Goal: Information Seeking & Learning: Find specific fact

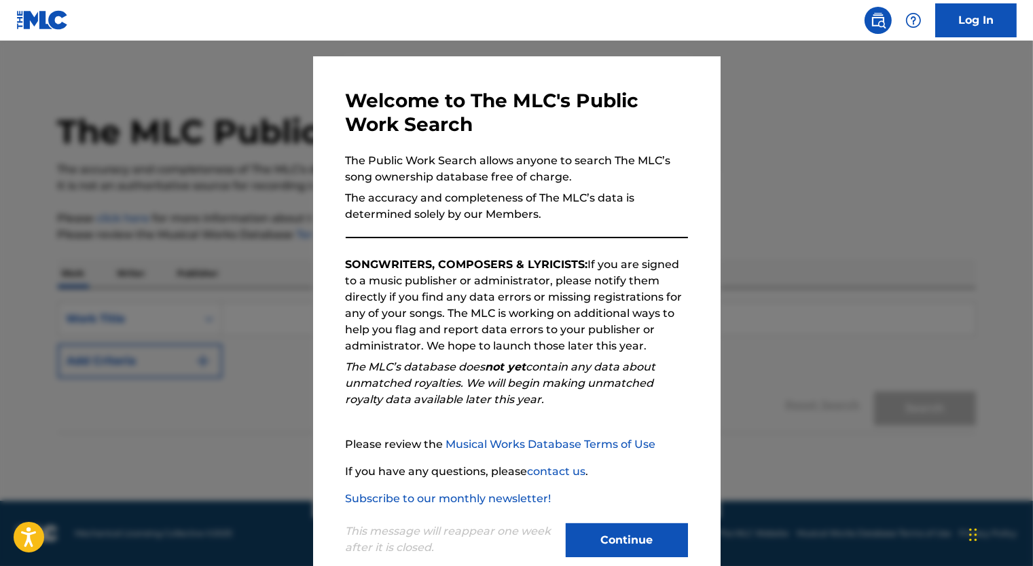
scroll to position [54, 0]
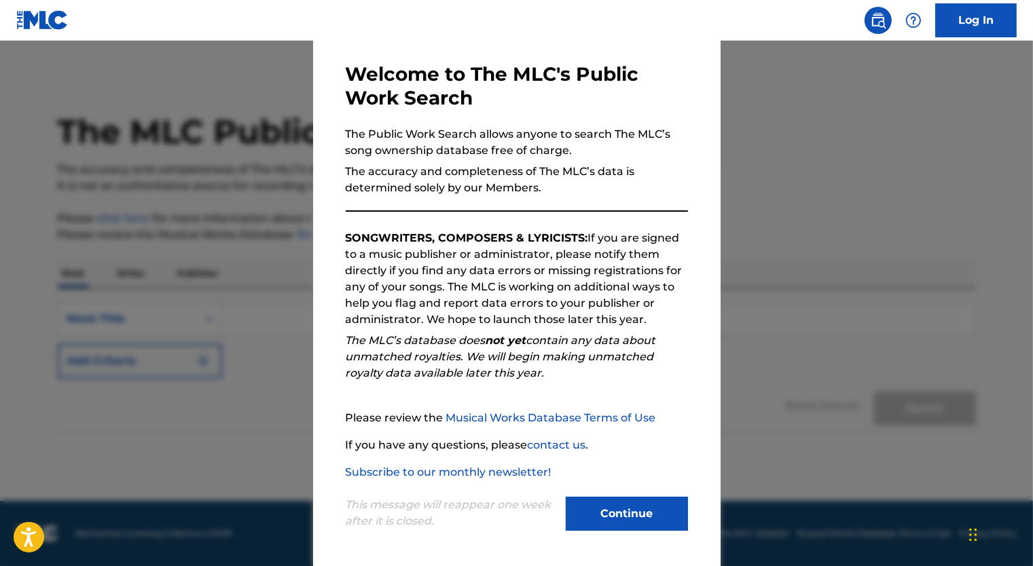
click at [623, 500] on button "Continue" at bounding box center [627, 514] width 122 height 34
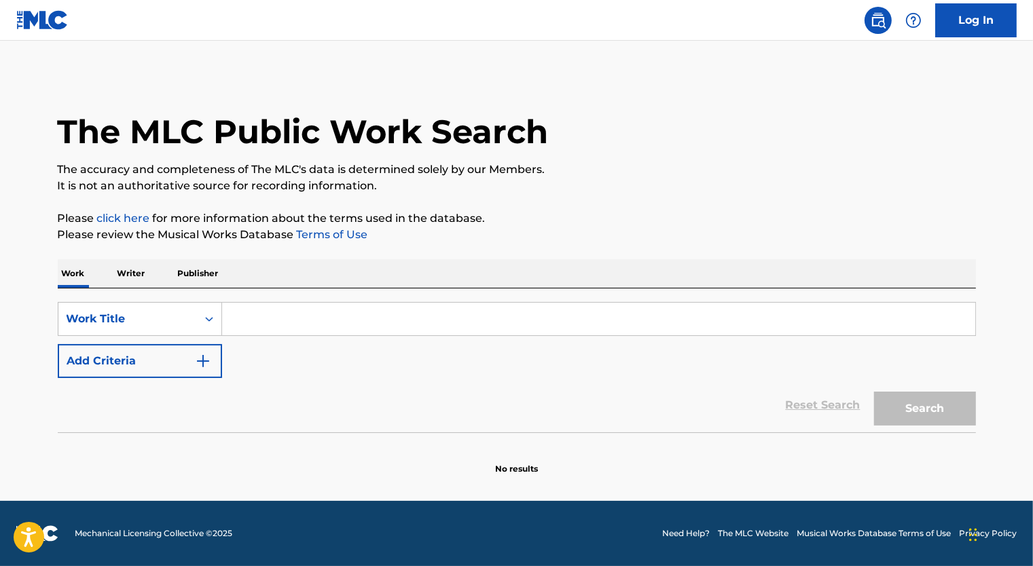
click at [328, 314] on input "Search Form" at bounding box center [598, 319] width 753 height 33
click at [128, 274] on p "Writer" at bounding box center [131, 273] width 36 height 29
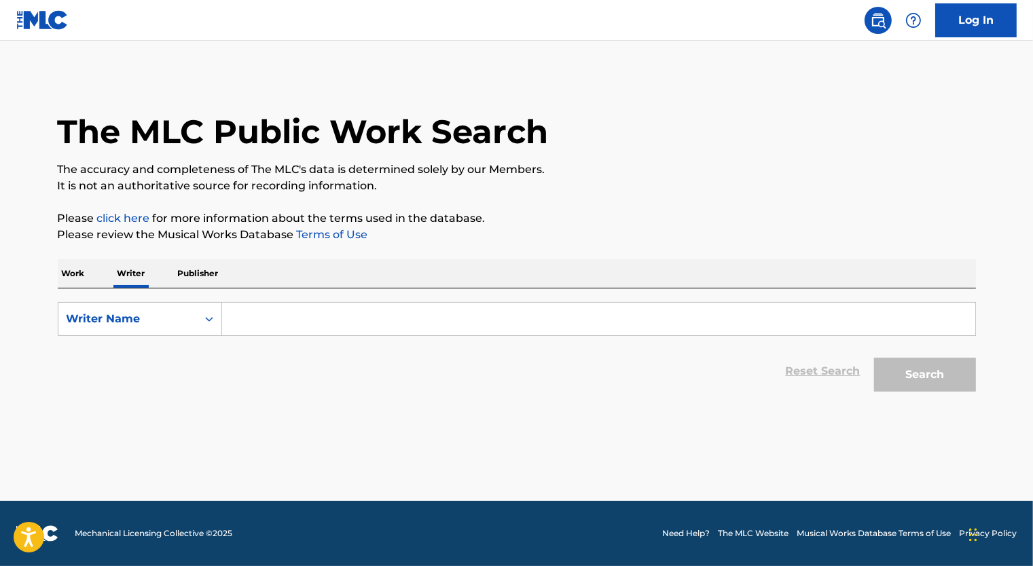
click at [237, 310] on input "Search Form" at bounding box center [598, 319] width 753 height 33
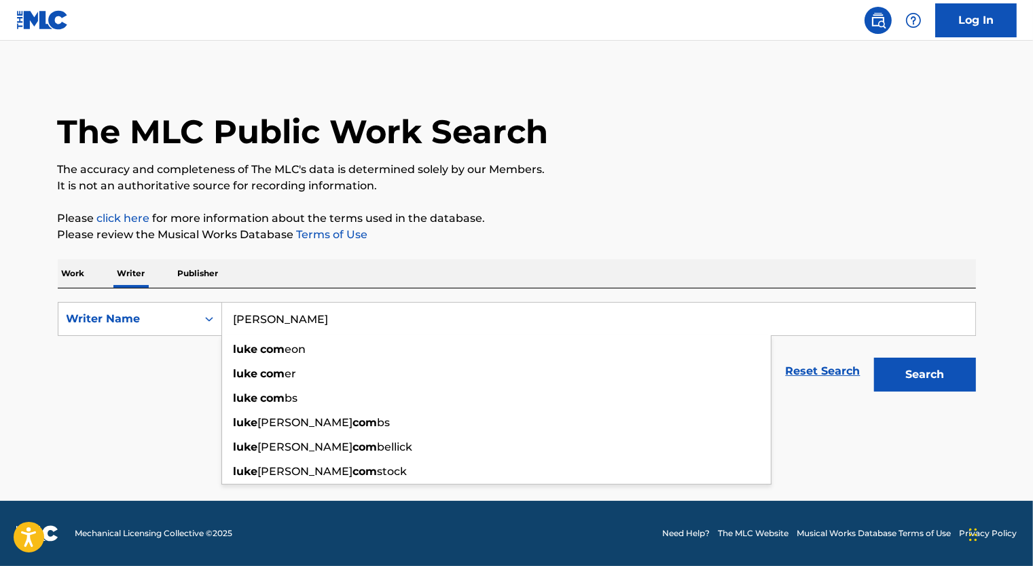
type input "luke combs"
click at [874, 358] on button "Search" at bounding box center [925, 375] width 102 height 34
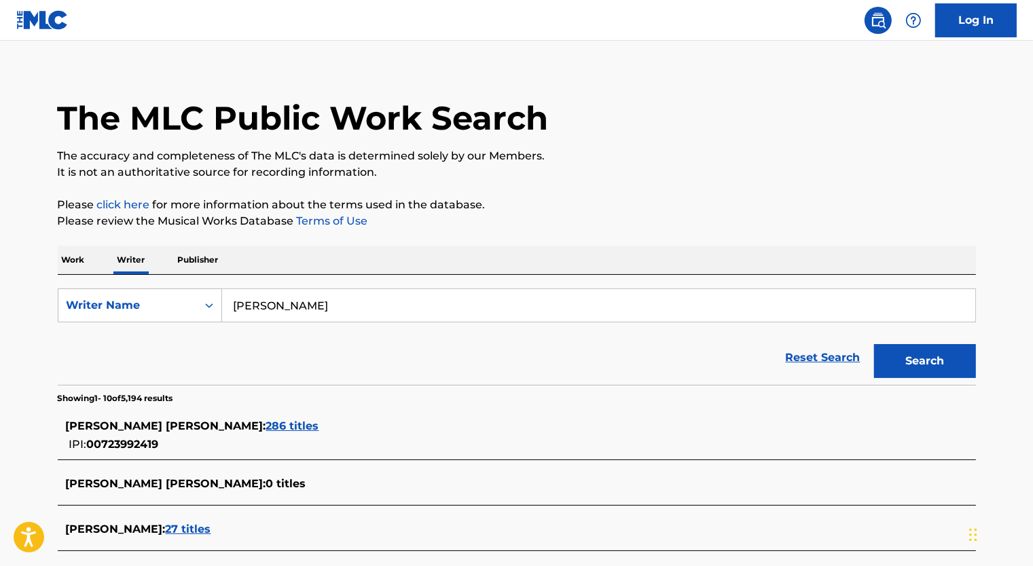
scroll to position [204, 0]
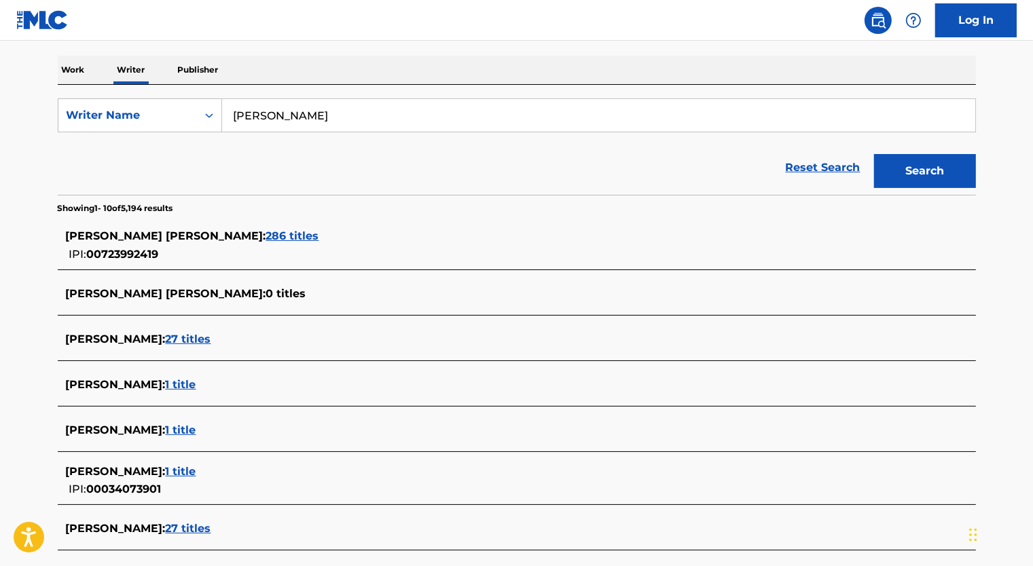
click at [266, 235] on span "286 titles" at bounding box center [292, 236] width 53 height 13
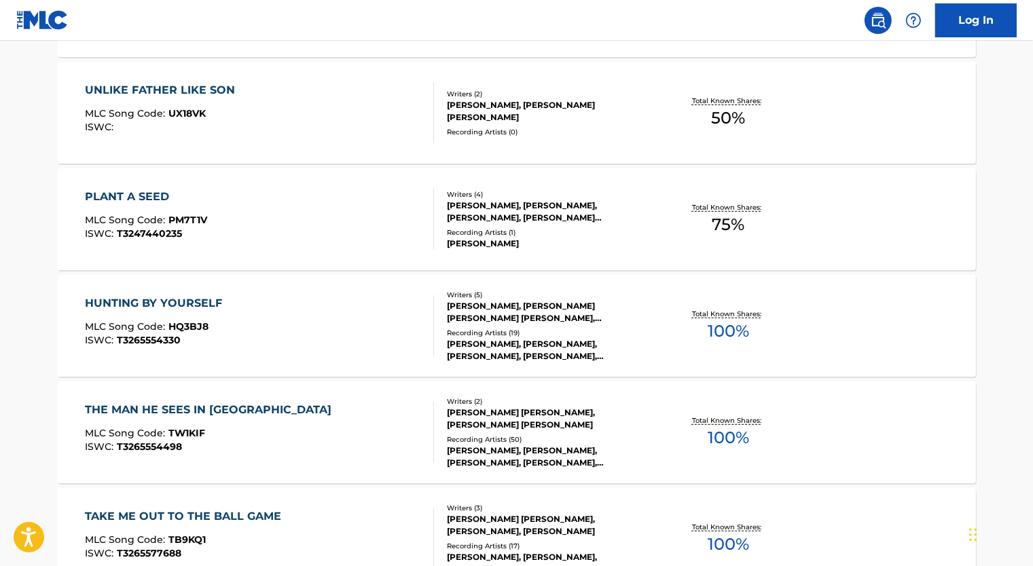
scroll to position [611, 0]
click at [295, 327] on div "HUNTING BY YOURSELF MLC Song Code : HQ3BJ8 ISWC : T3265554330" at bounding box center [259, 325] width 349 height 61
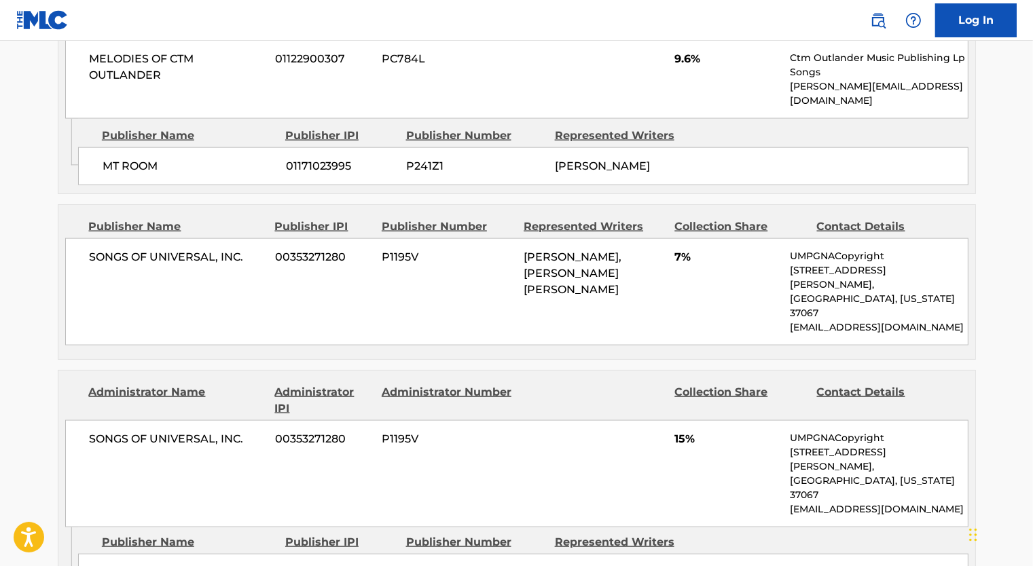
scroll to position [1698, 0]
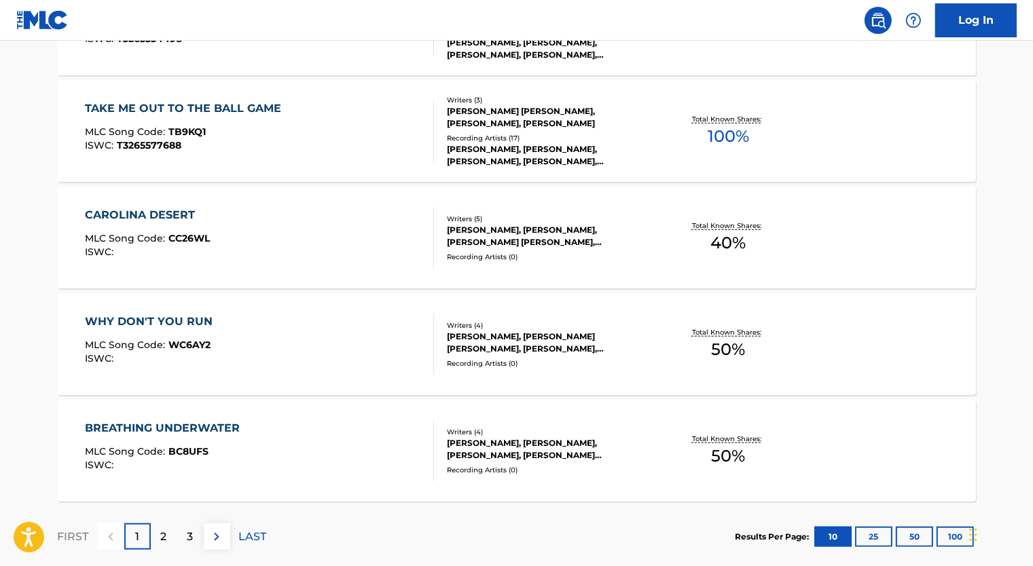
scroll to position [1019, 0]
click at [262, 136] on div "MLC Song Code : TB9KQ1" at bounding box center [186, 134] width 203 height 14
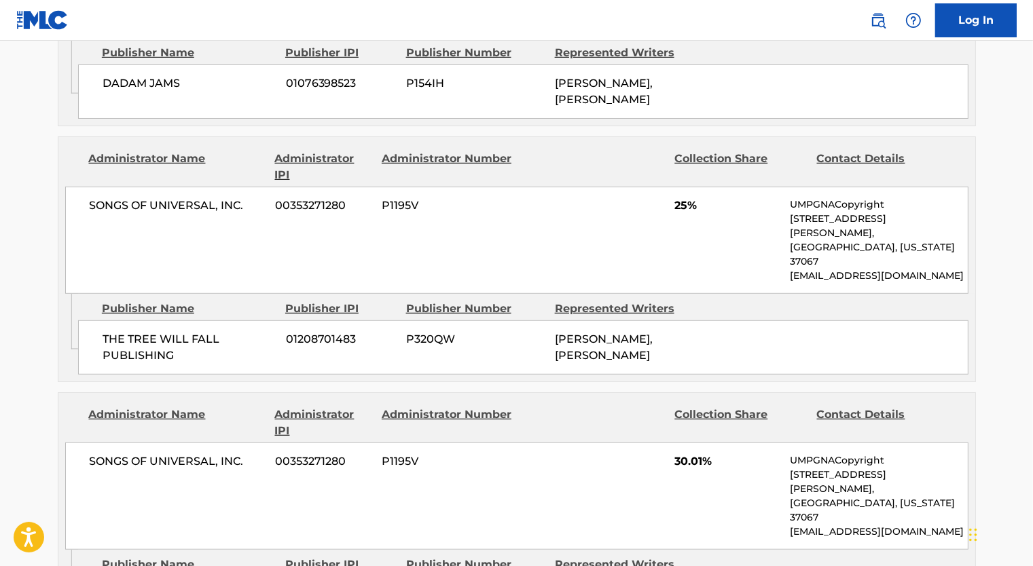
scroll to position [951, 0]
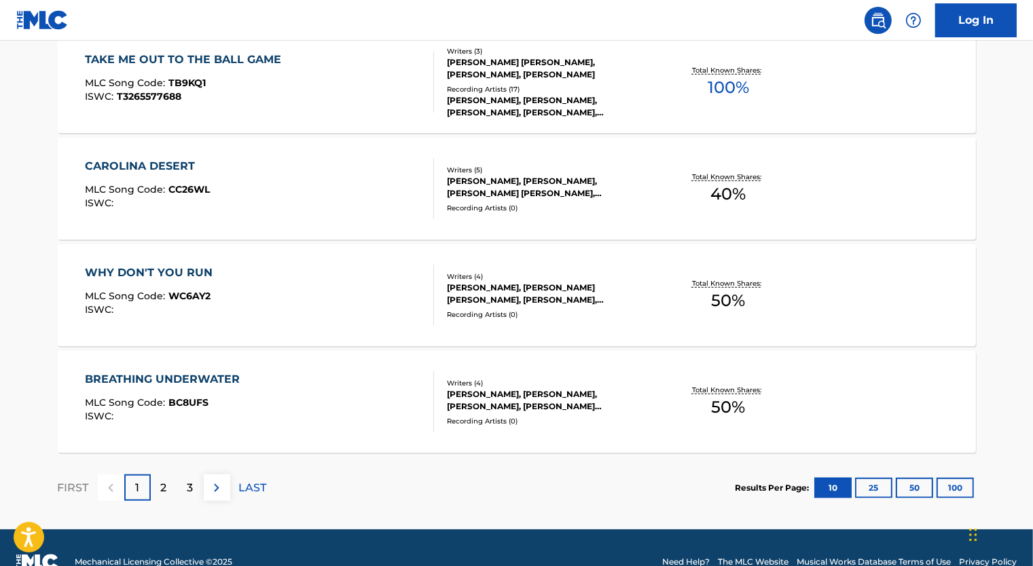
scroll to position [1095, 0]
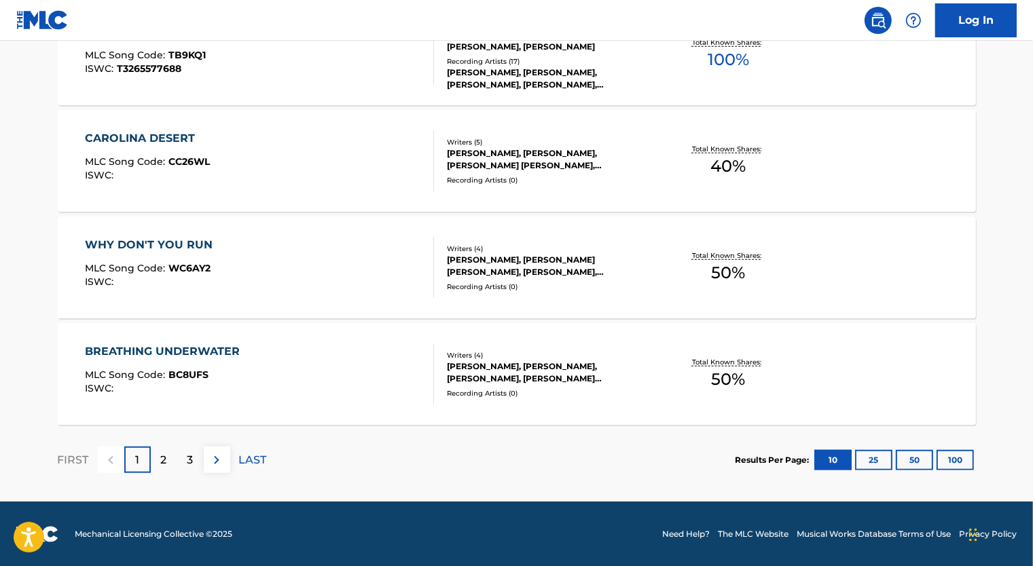
click at [217, 466] on img at bounding box center [216, 460] width 16 height 16
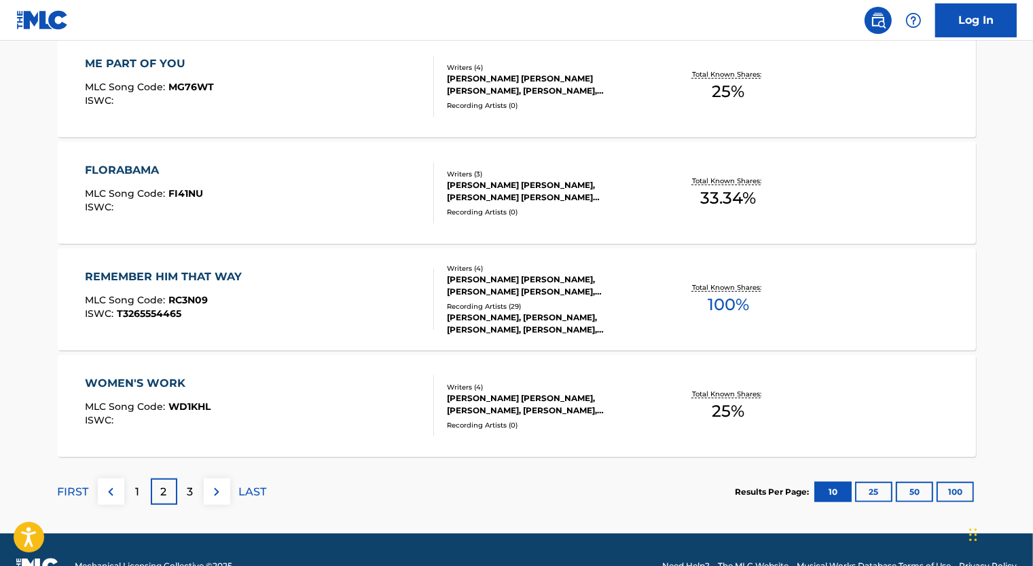
scroll to position [1087, 0]
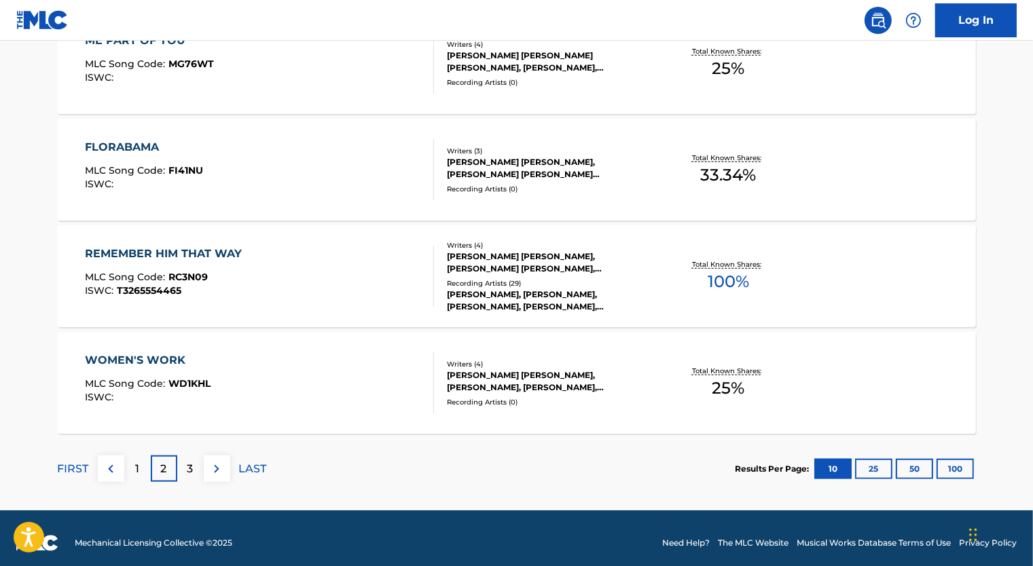
click at [305, 271] on div "REMEMBER HIM THAT WAY MLC Song Code : RC3N09 ISWC : T3265554465" at bounding box center [259, 276] width 349 height 61
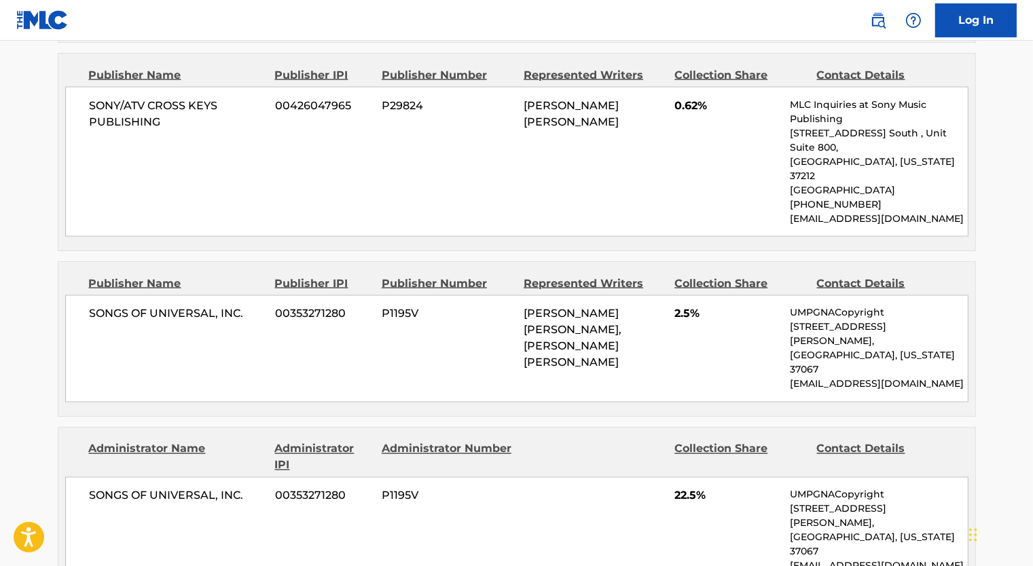
scroll to position [2173, 0]
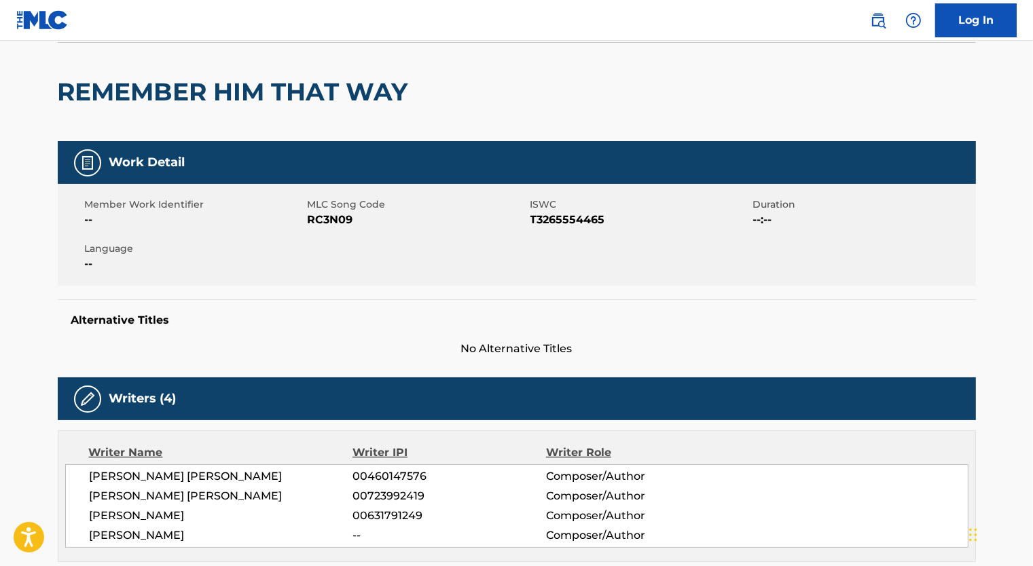
scroll to position [0, 0]
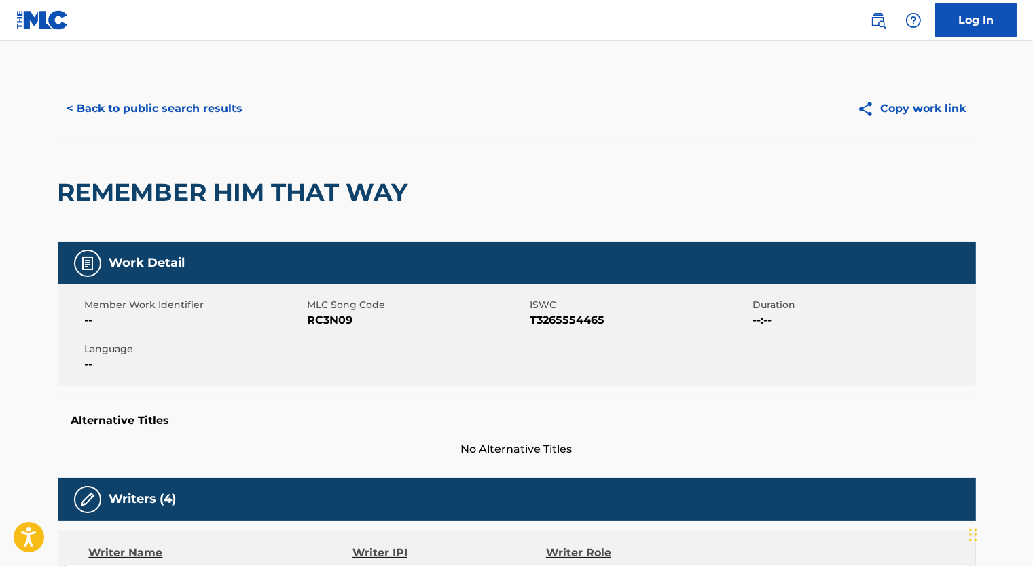
click at [76, 113] on button "< Back to public search results" at bounding box center [155, 109] width 195 height 34
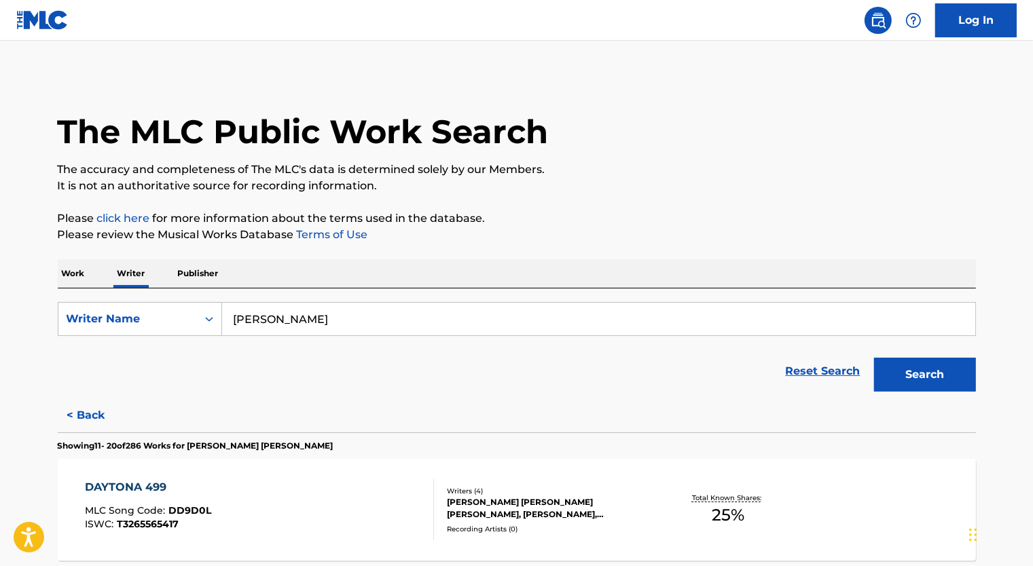
click at [302, 325] on input "luke combs" at bounding box center [598, 319] width 753 height 33
click at [874, 358] on button "Search" at bounding box center [925, 375] width 102 height 34
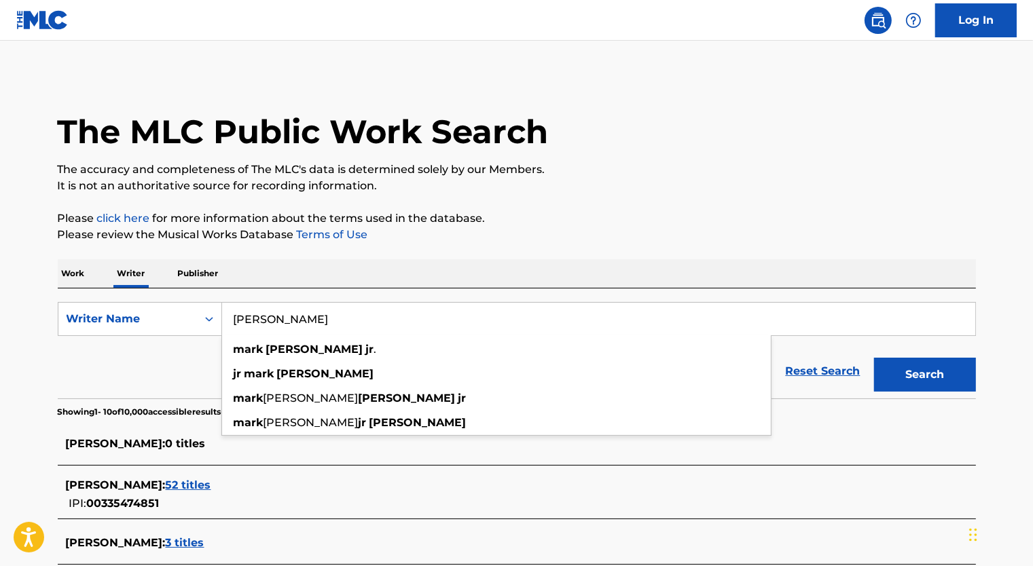
type input "mark nilan jr"
click at [874, 358] on button "Search" at bounding box center [925, 375] width 102 height 34
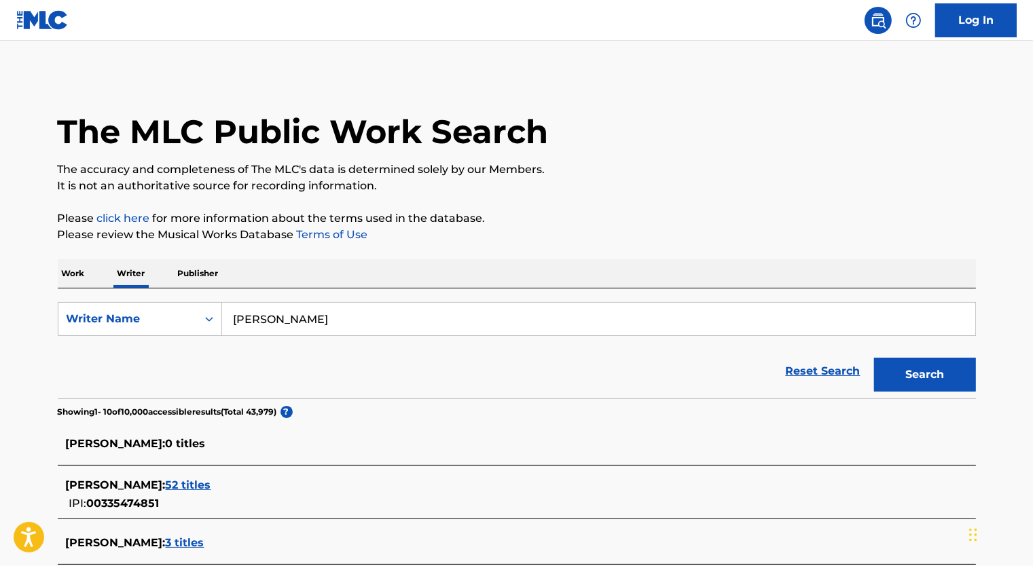
scroll to position [204, 0]
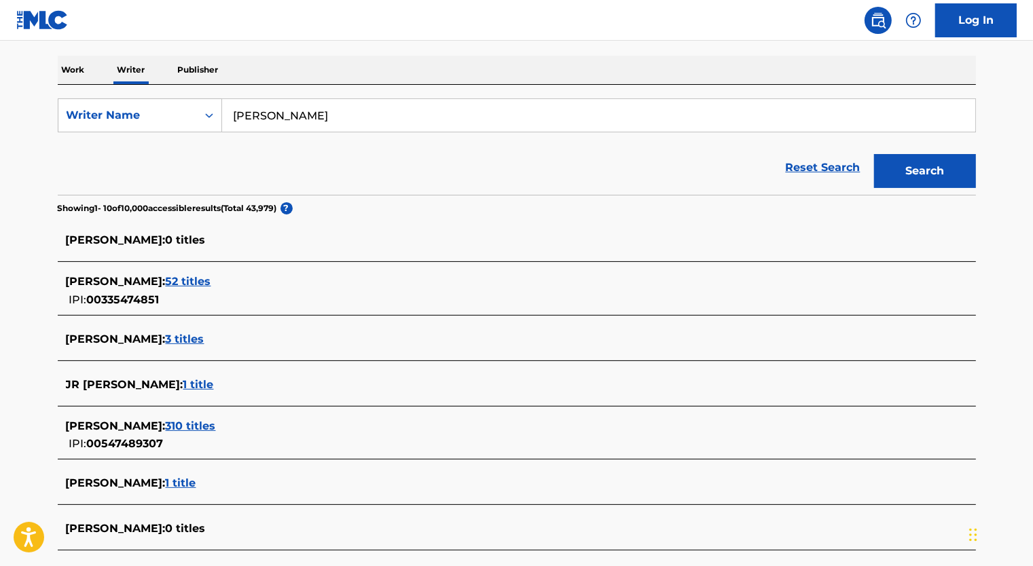
click at [166, 285] on span "52 titles" at bounding box center [188, 281] width 45 height 13
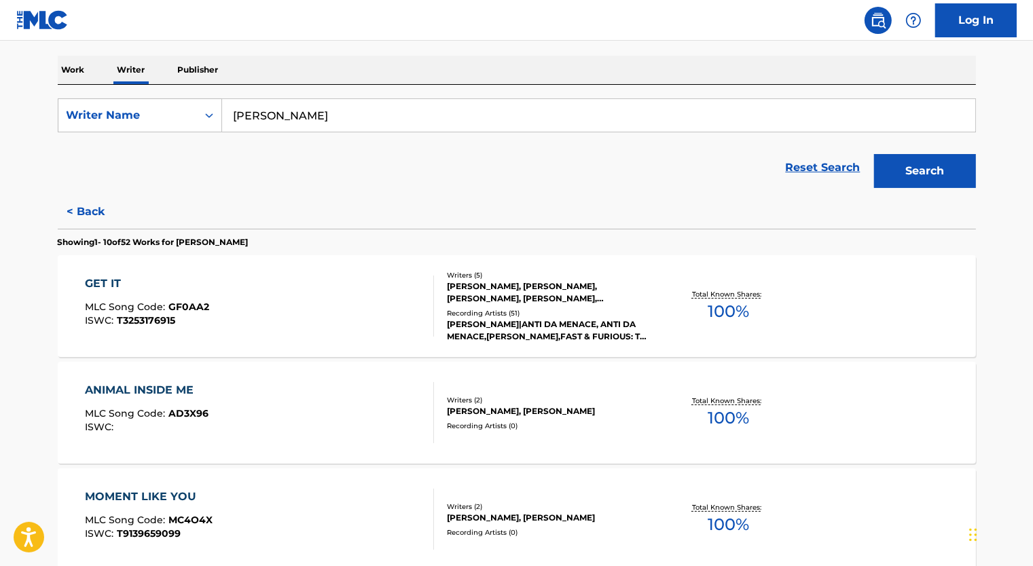
click at [398, 303] on div "GET IT MLC Song Code : GF0AA2 ISWC : T3253176915" at bounding box center [259, 306] width 349 height 61
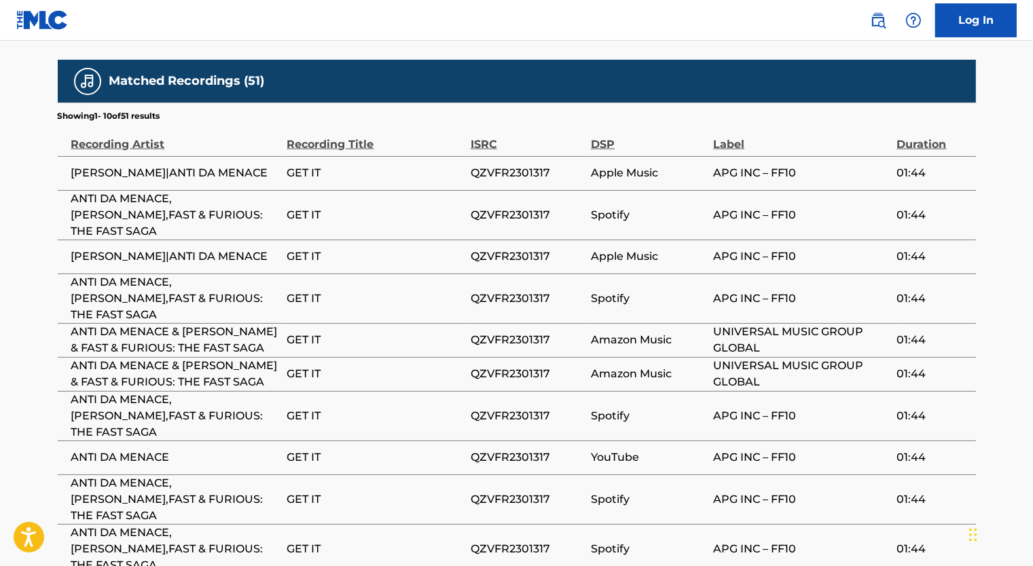
scroll to position [1290, 0]
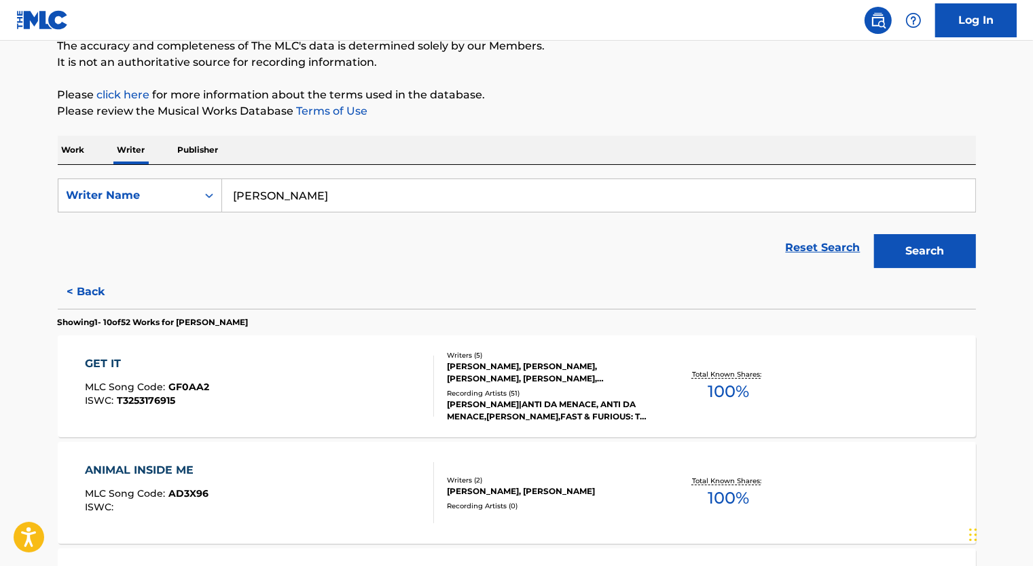
scroll to position [272, 0]
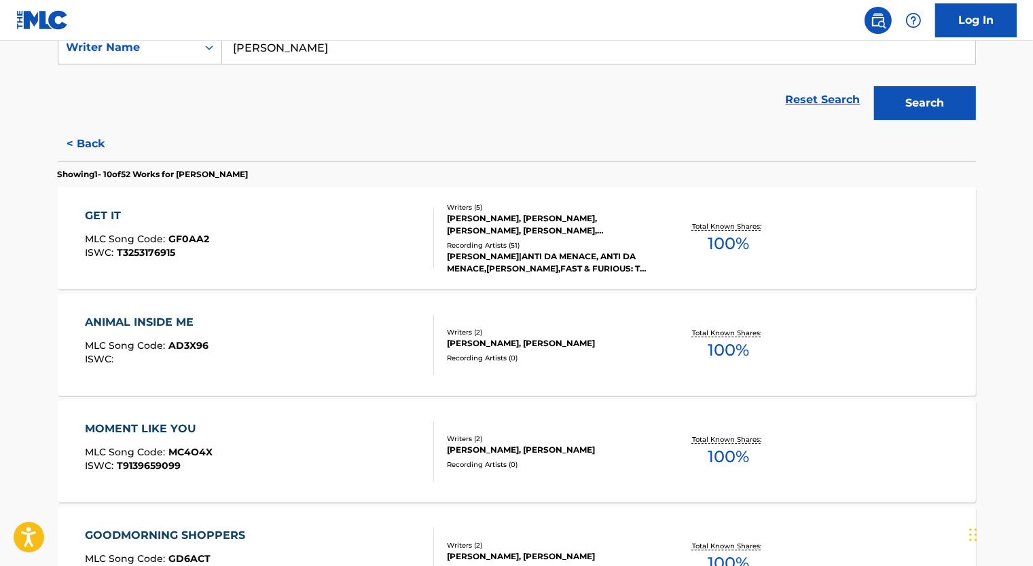
click at [305, 316] on div "ANIMAL INSIDE ME MLC Song Code : AD3X96 ISWC :" at bounding box center [259, 344] width 349 height 61
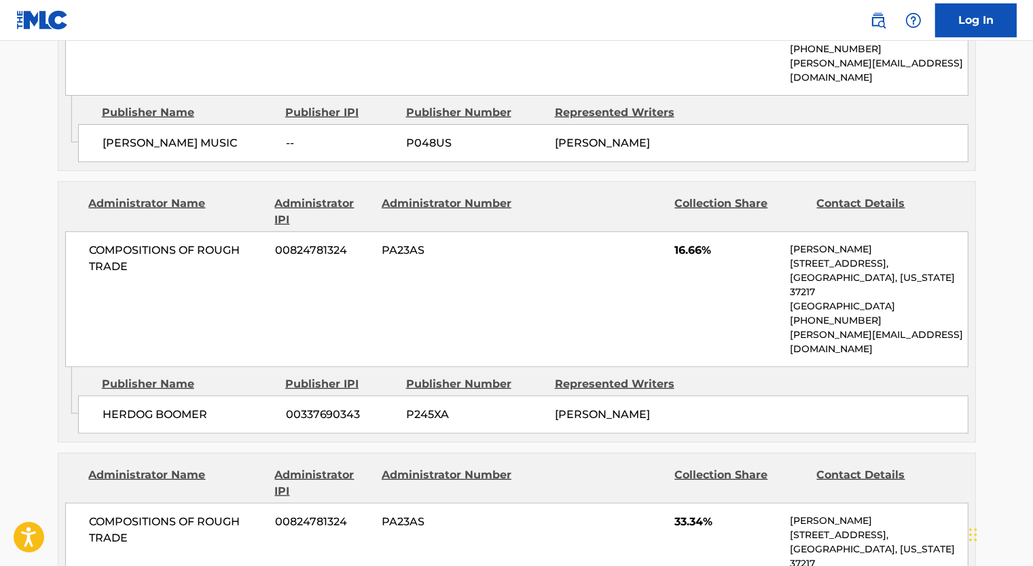
scroll to position [1087, 0]
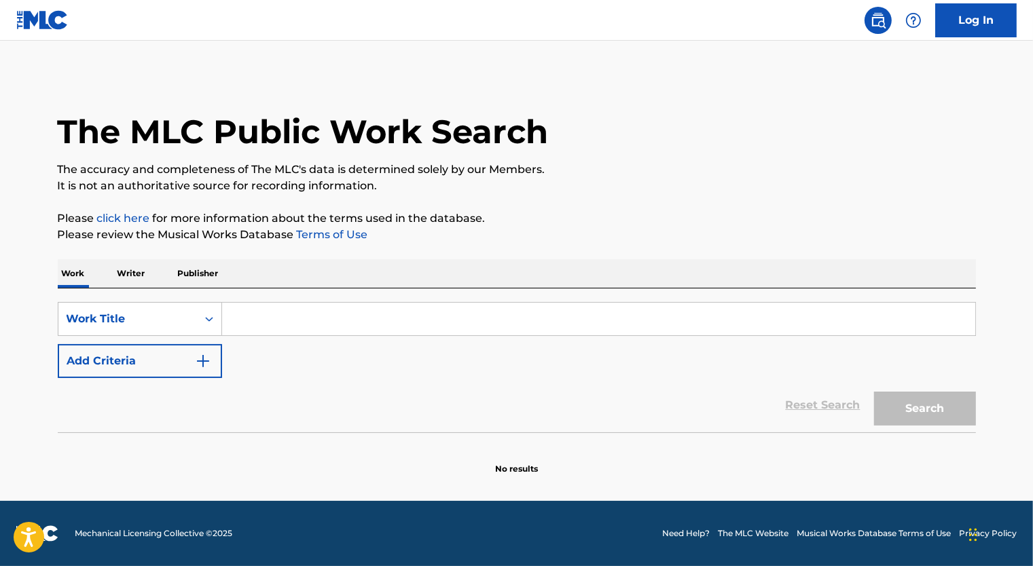
click at [136, 280] on p "Writer" at bounding box center [131, 273] width 36 height 29
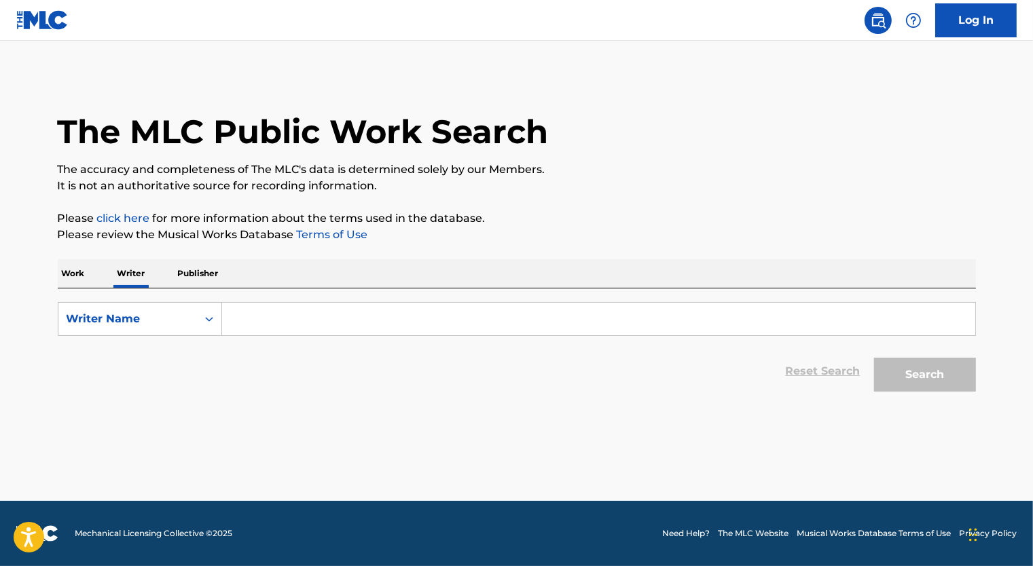
click at [286, 318] on input "Search Form" at bounding box center [598, 319] width 753 height 33
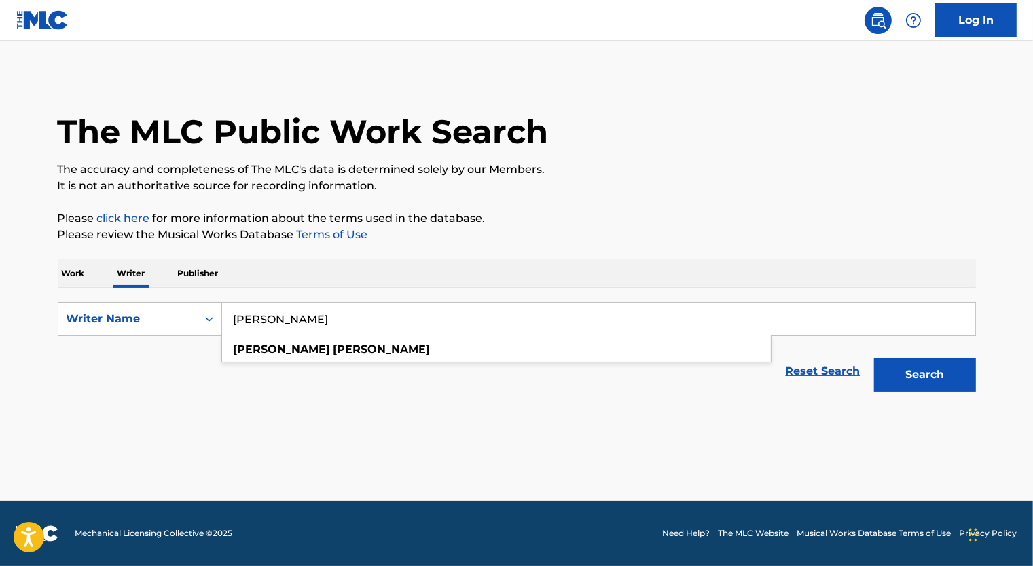
type input "[PERSON_NAME]"
click at [874, 358] on button "Search" at bounding box center [925, 375] width 102 height 34
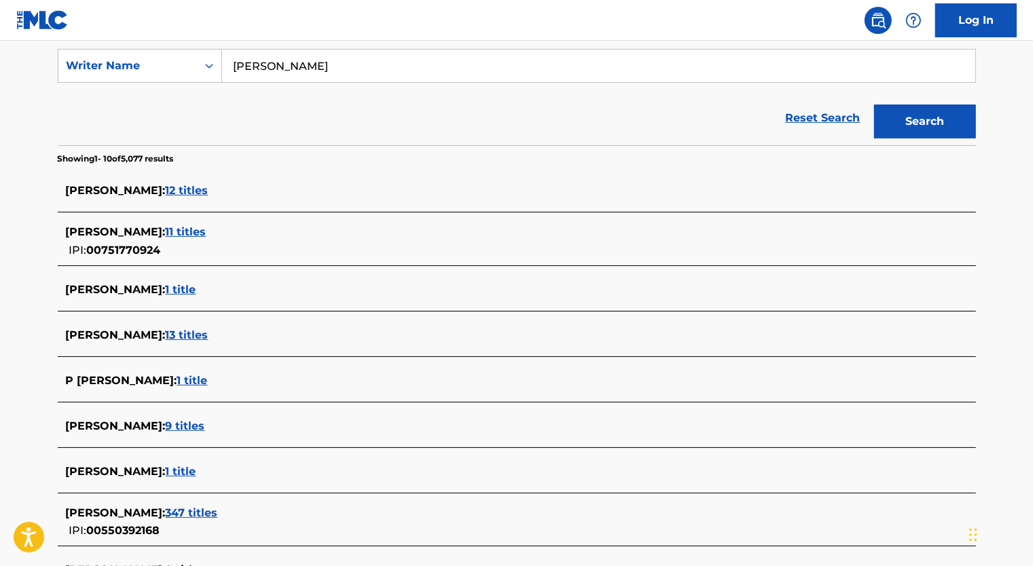
scroll to position [272, 0]
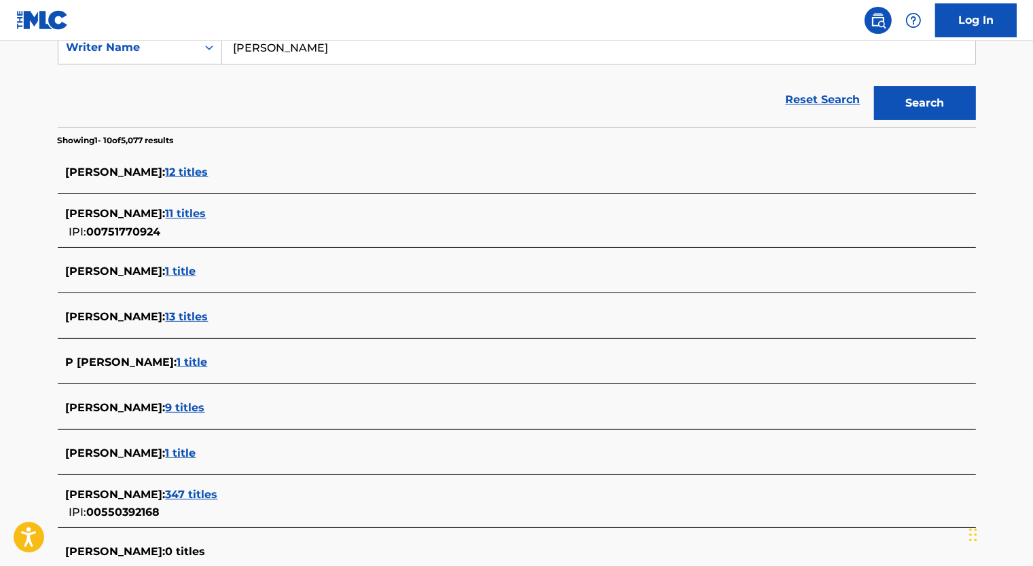
click at [181, 175] on span "12 titles" at bounding box center [187, 172] width 43 height 13
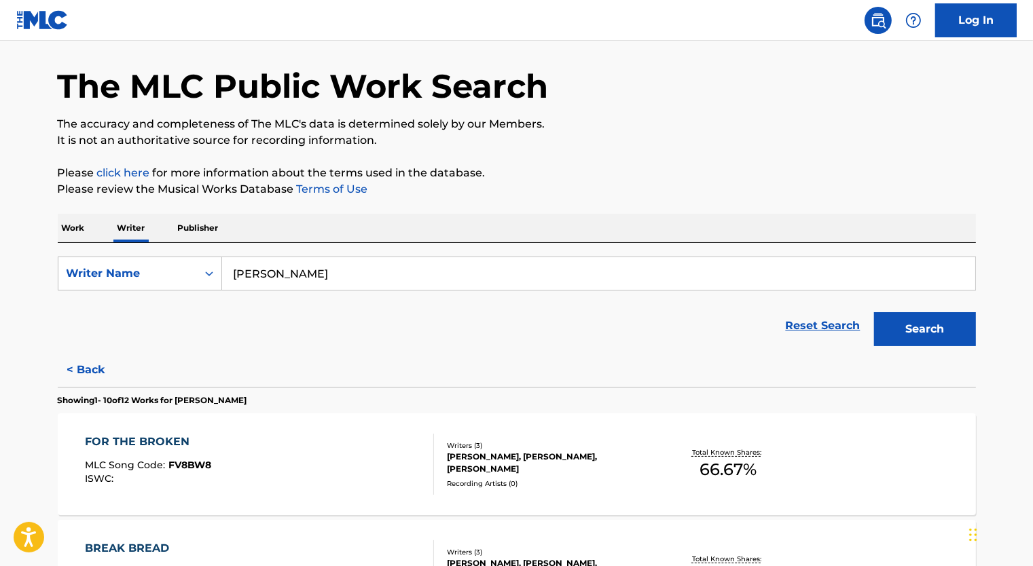
scroll to position [0, 0]
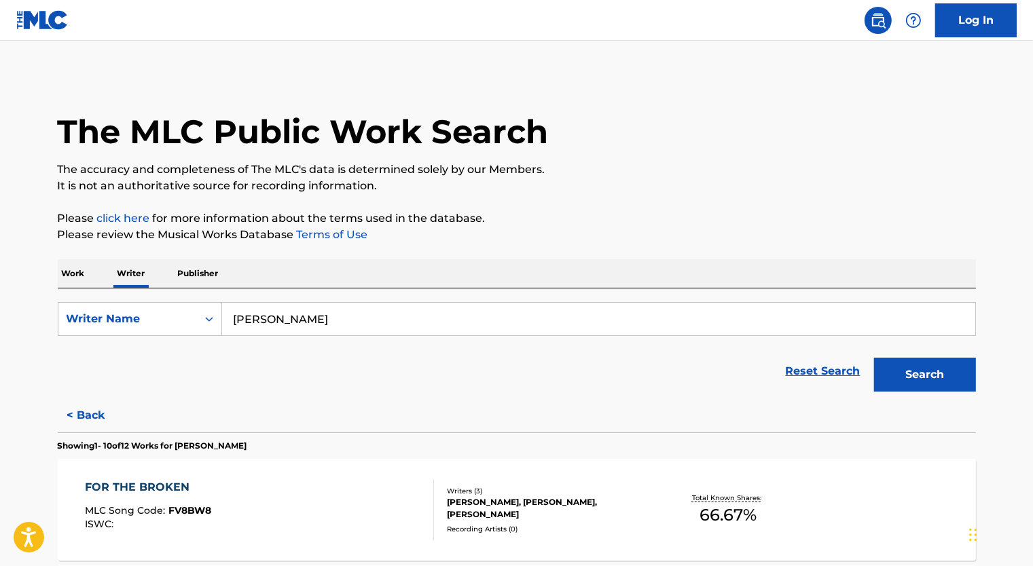
click at [82, 278] on p "Work" at bounding box center [73, 273] width 31 height 29
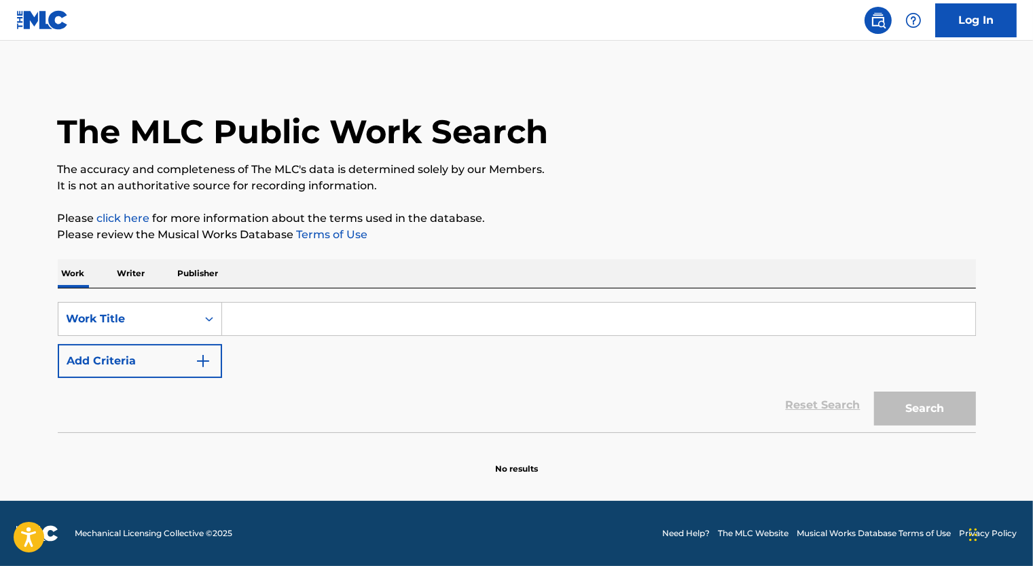
click at [259, 323] on input "Search Form" at bounding box center [598, 319] width 753 height 33
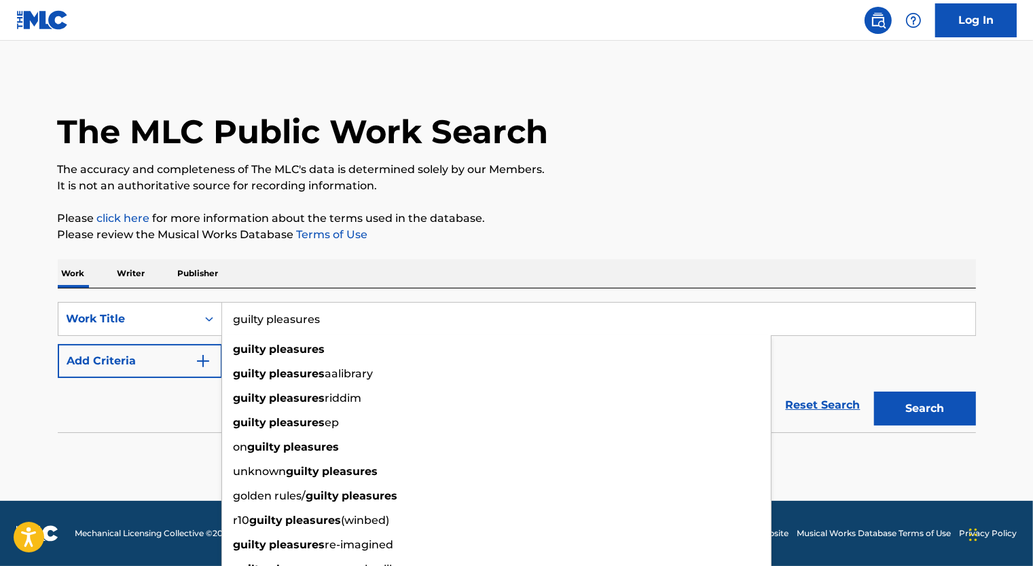
type input "guilty pleasures"
click at [205, 348] on button "Add Criteria" at bounding box center [140, 361] width 164 height 34
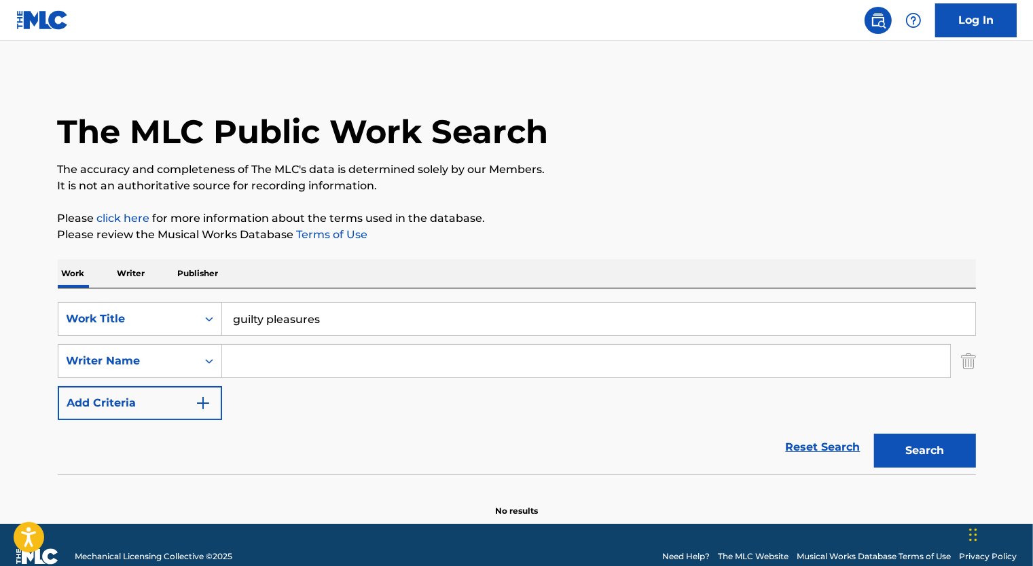
click at [251, 346] on input "Search Form" at bounding box center [586, 361] width 728 height 33
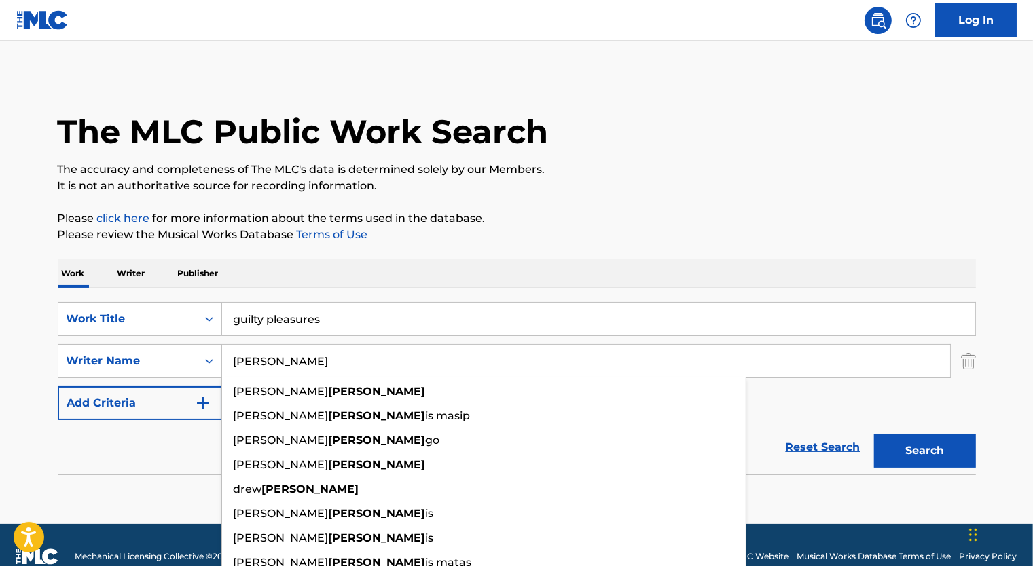
type input "[PERSON_NAME]"
click at [874, 434] on button "Search" at bounding box center [925, 451] width 102 height 34
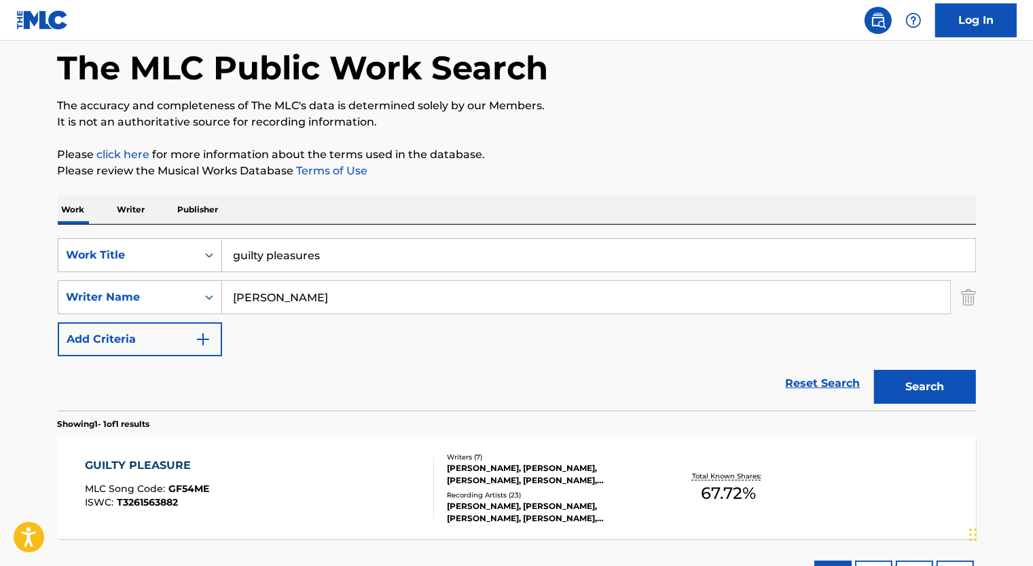
scroll to position [68, 0]
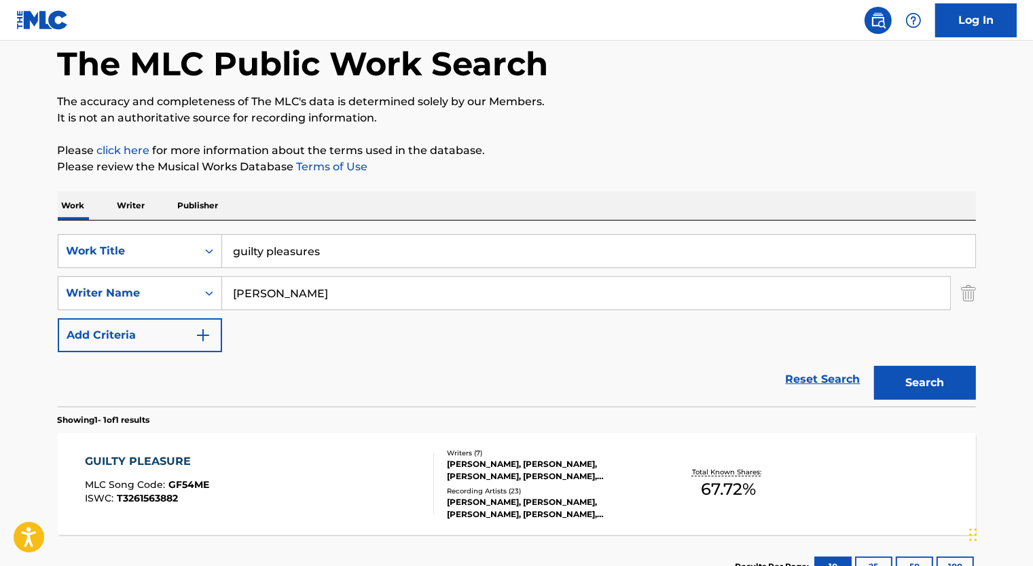
click at [239, 458] on div "GUILTY PLEASURE MLC Song Code : GF54ME ISWC : T3261563882" at bounding box center [259, 484] width 349 height 61
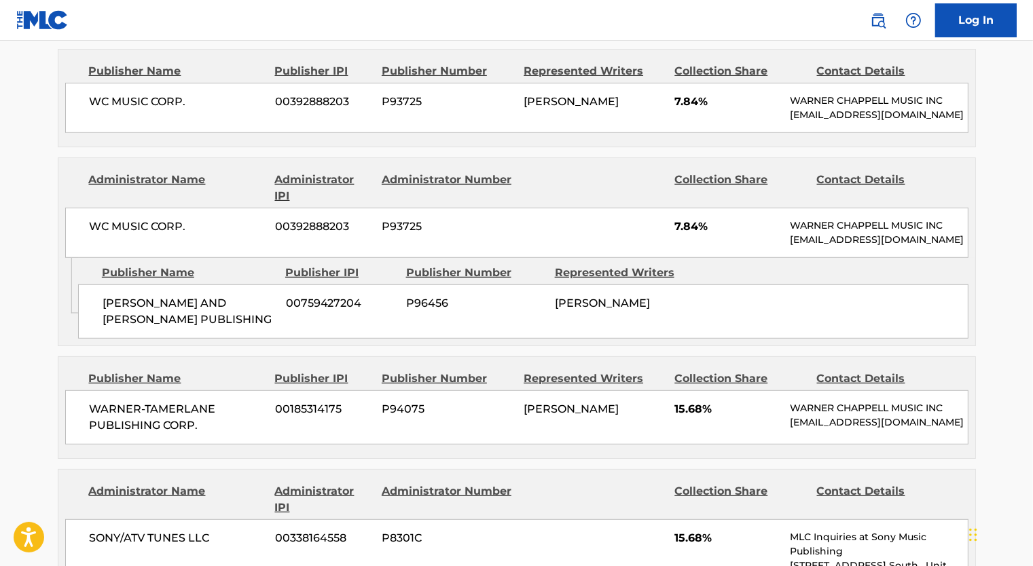
scroll to position [747, 0]
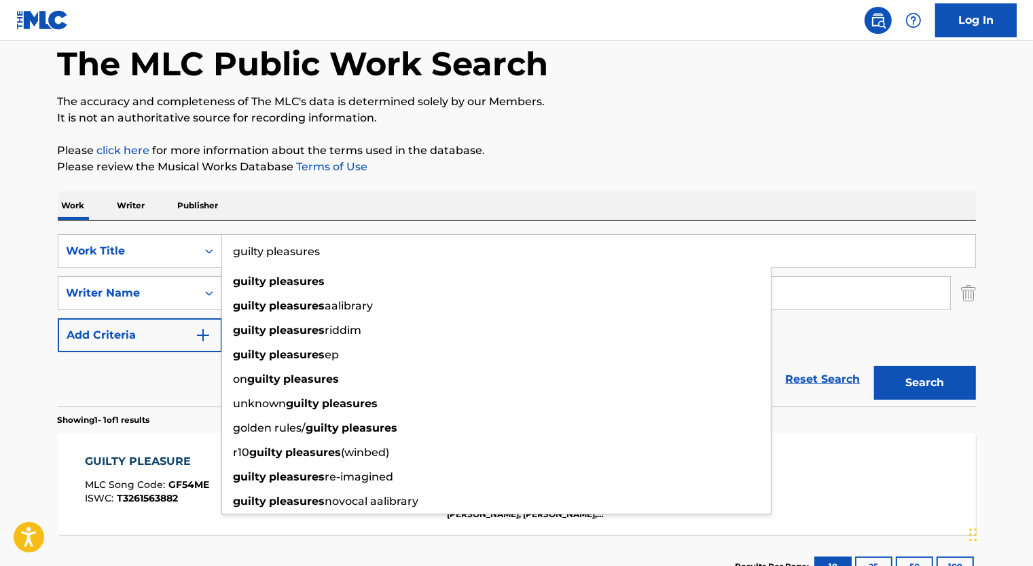
drag, startPoint x: 288, startPoint y: 253, endPoint x: 240, endPoint y: 254, distance: 48.2
click at [240, 254] on input "guilty pleasures" at bounding box center [598, 251] width 753 height 33
click at [268, 247] on input "guilty pleasures" at bounding box center [598, 251] width 753 height 33
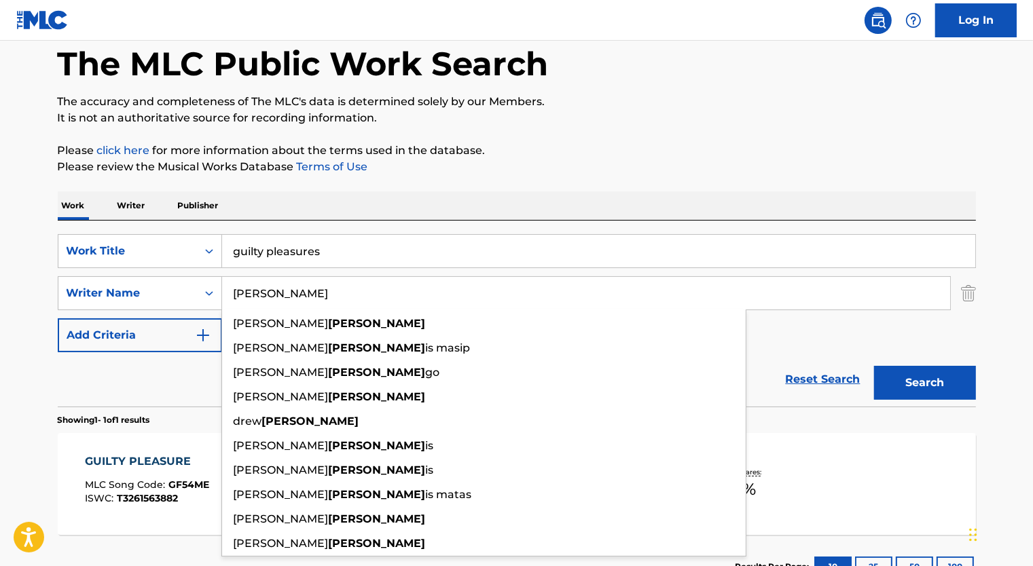
click at [773, 299] on input "[PERSON_NAME]" at bounding box center [586, 293] width 728 height 33
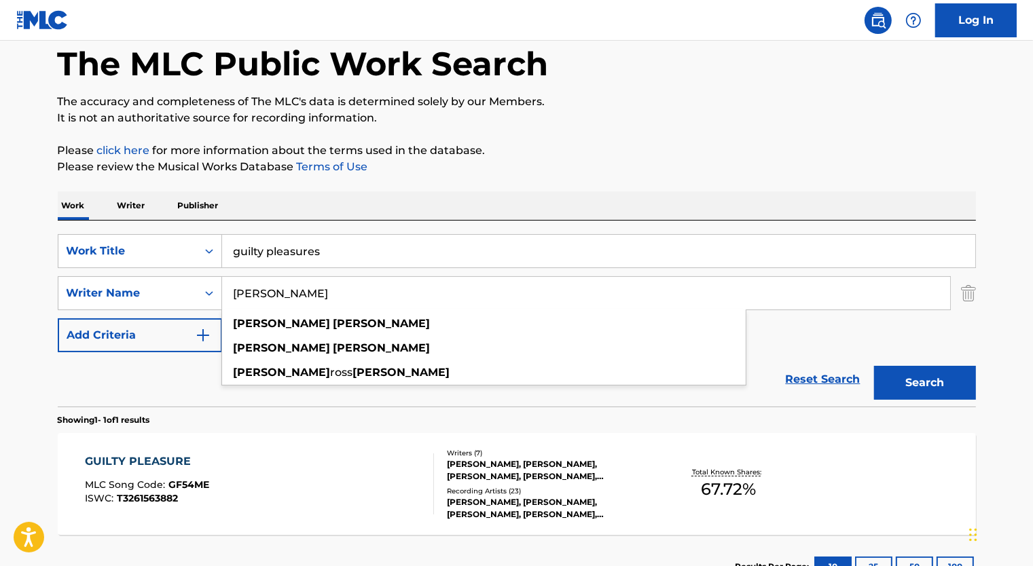
type input "[PERSON_NAME]"
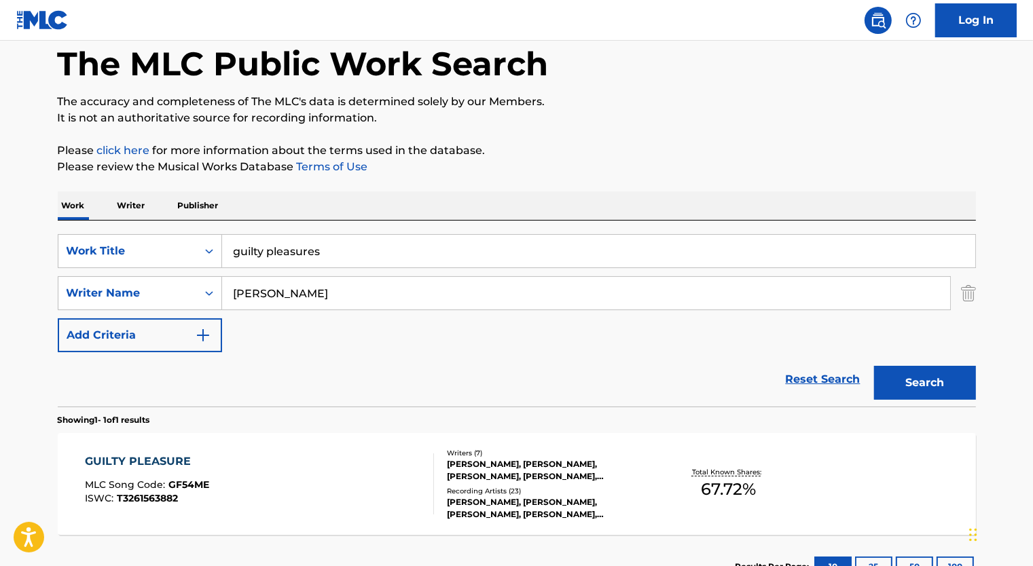
drag, startPoint x: 340, startPoint y: 240, endPoint x: -3, endPoint y: 217, distance: 343.0
click at [0, 217] on html "Accessibility Screen-Reader Guide, Feedback, and Issue Reporting | New window L…" at bounding box center [516, 215] width 1033 height 566
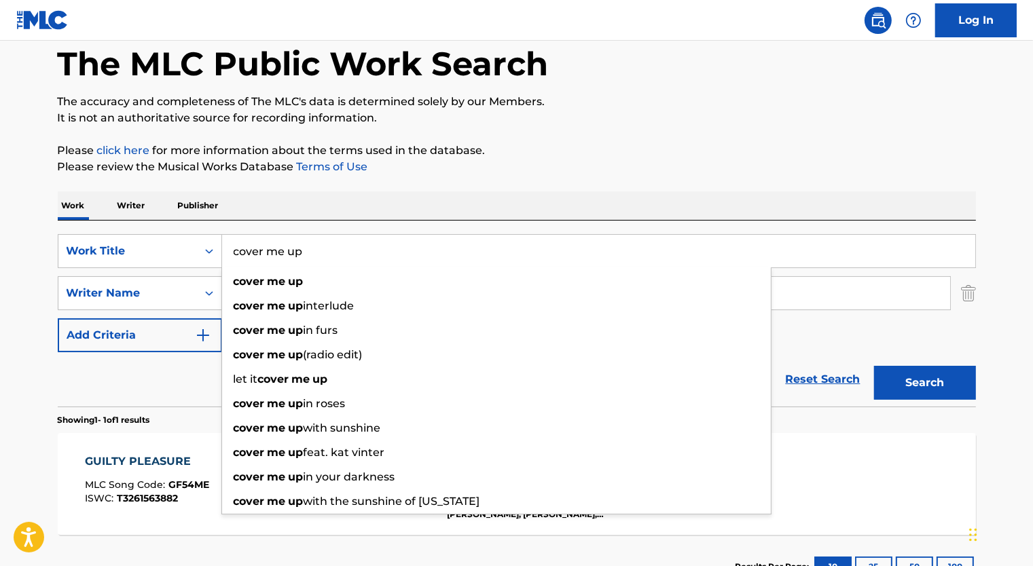
click at [874, 366] on button "Search" at bounding box center [925, 383] width 102 height 34
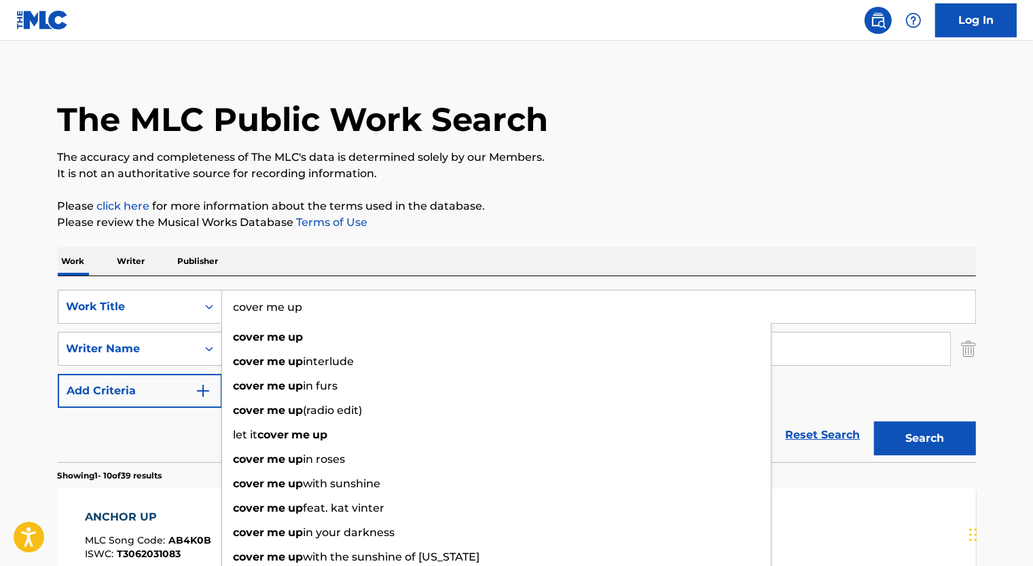
scroll to position [0, 0]
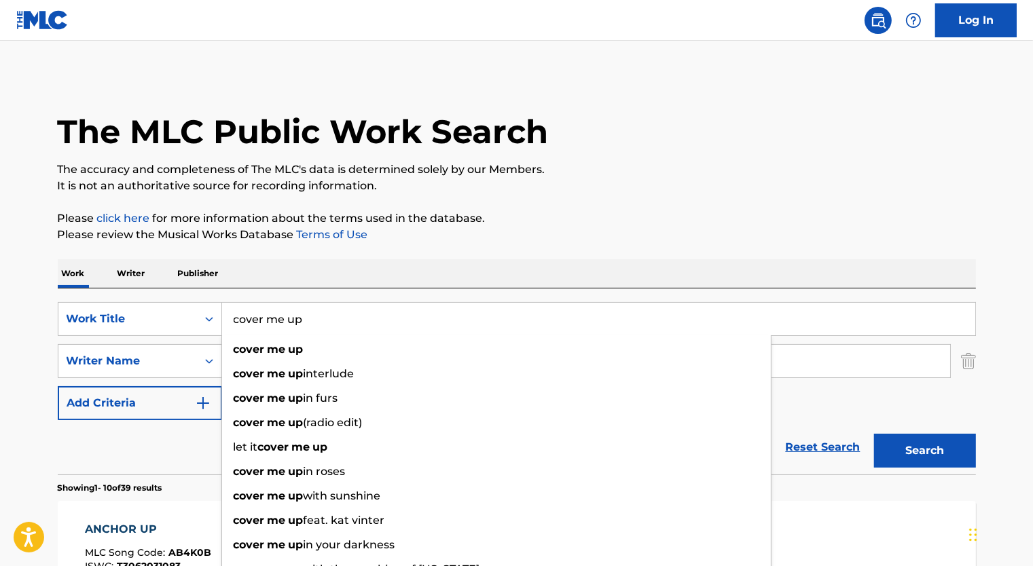
click at [409, 263] on div "Work Writer Publisher" at bounding box center [517, 273] width 918 height 29
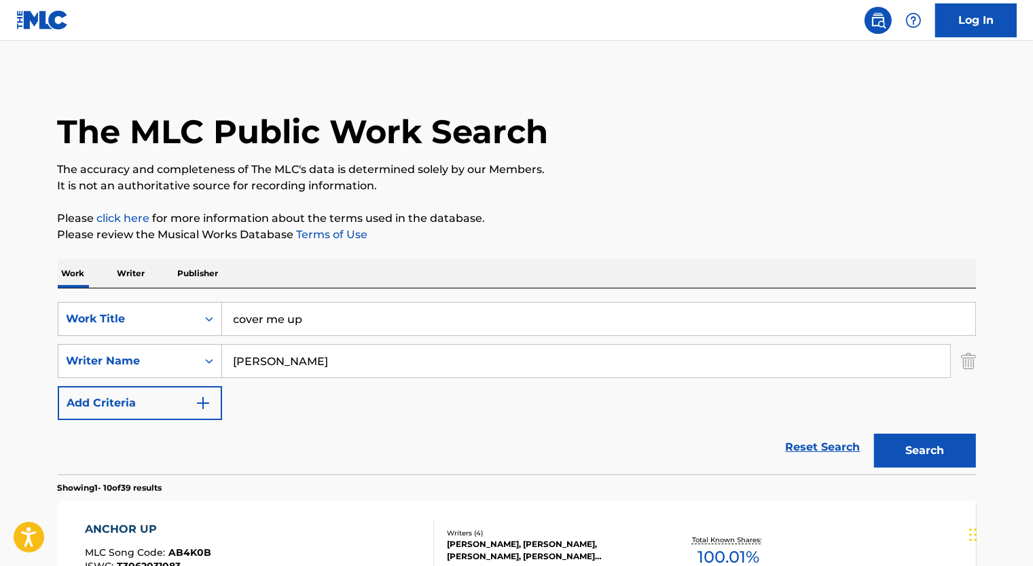
click at [346, 316] on input "cover me up" at bounding box center [598, 319] width 753 height 33
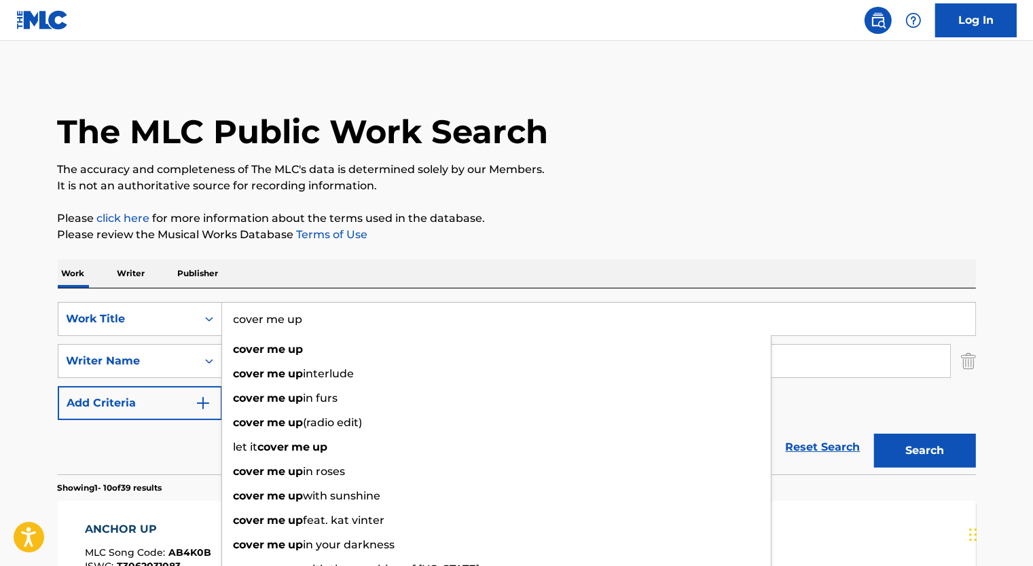
click at [346, 316] on input "cover me up" at bounding box center [598, 319] width 753 height 33
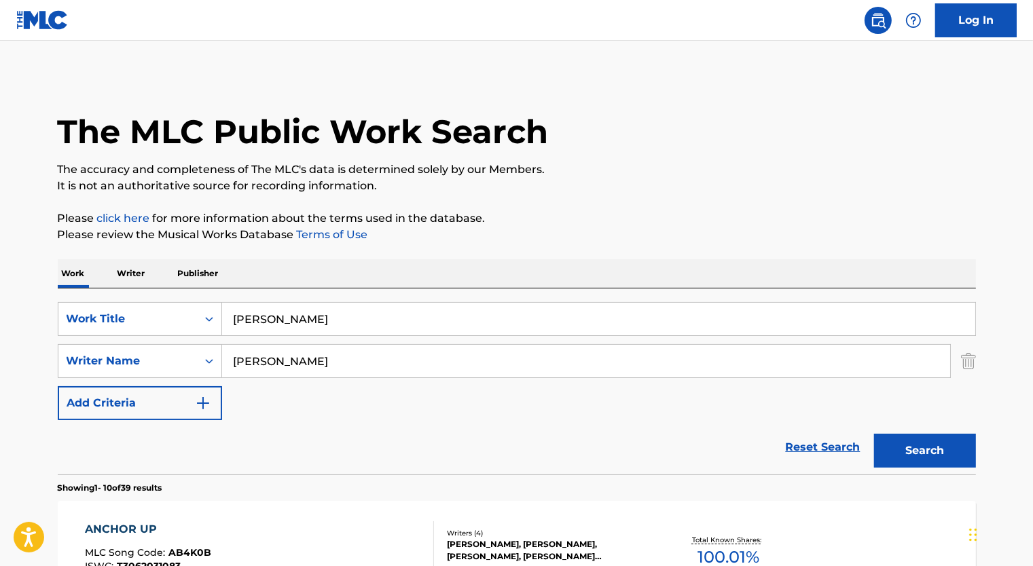
type input "[PERSON_NAME]"
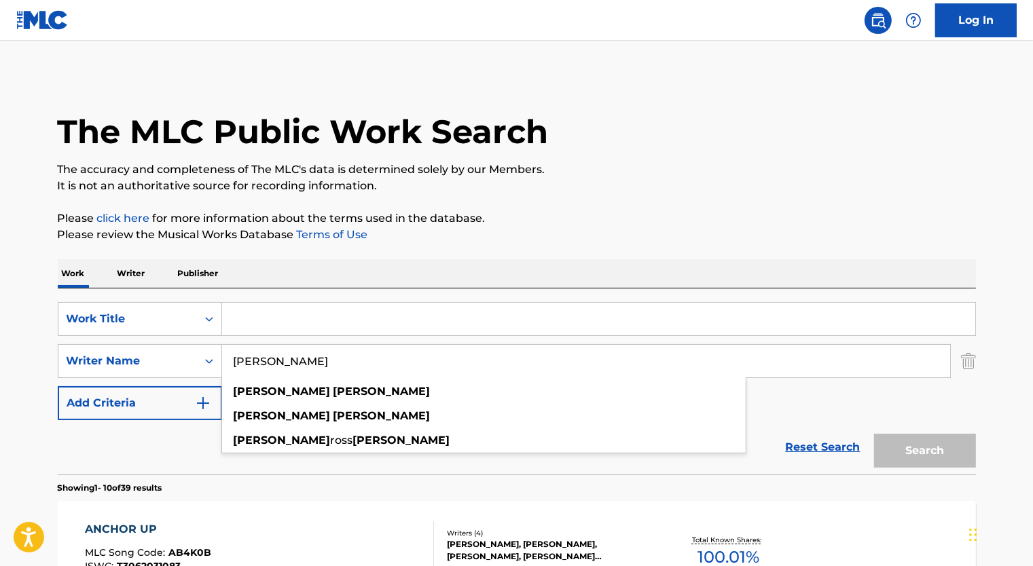
paste input "[PERSON_NAME]"
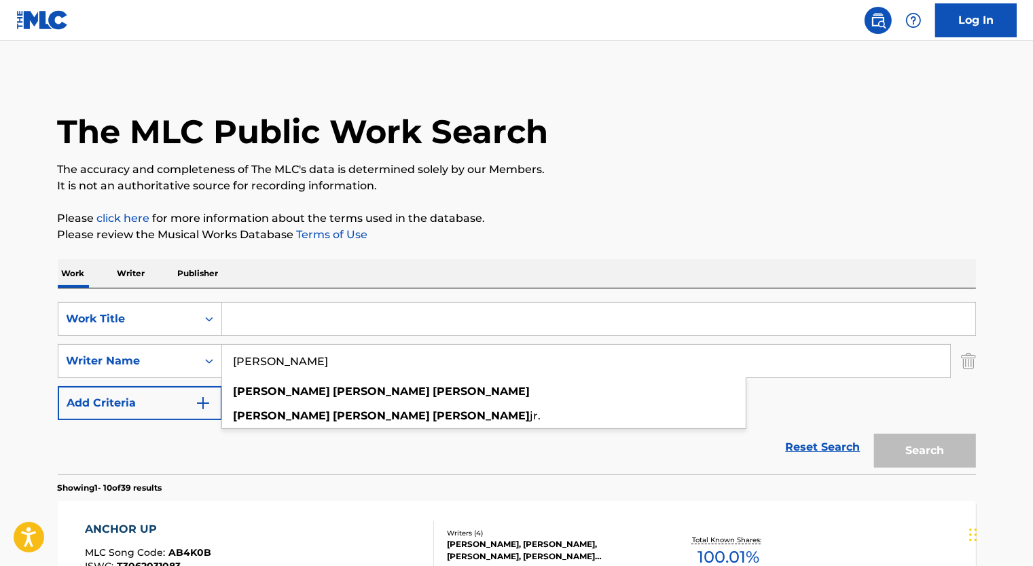
type input "[PERSON_NAME]"
click at [346, 316] on input "Search Form" at bounding box center [598, 319] width 753 height 33
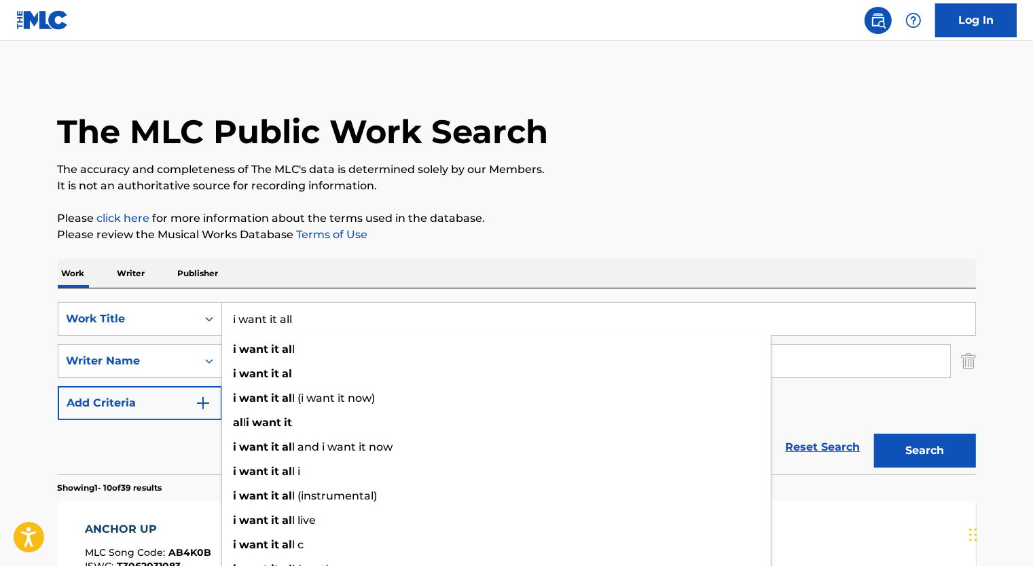
type input "i want it all"
click at [874, 434] on button "Search" at bounding box center [925, 451] width 102 height 34
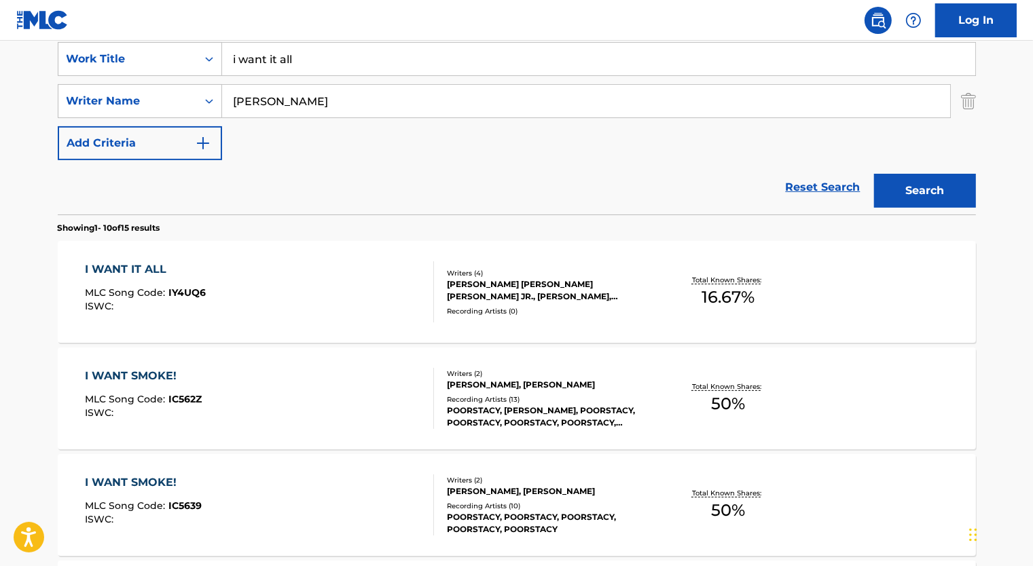
scroll to position [272, 0]
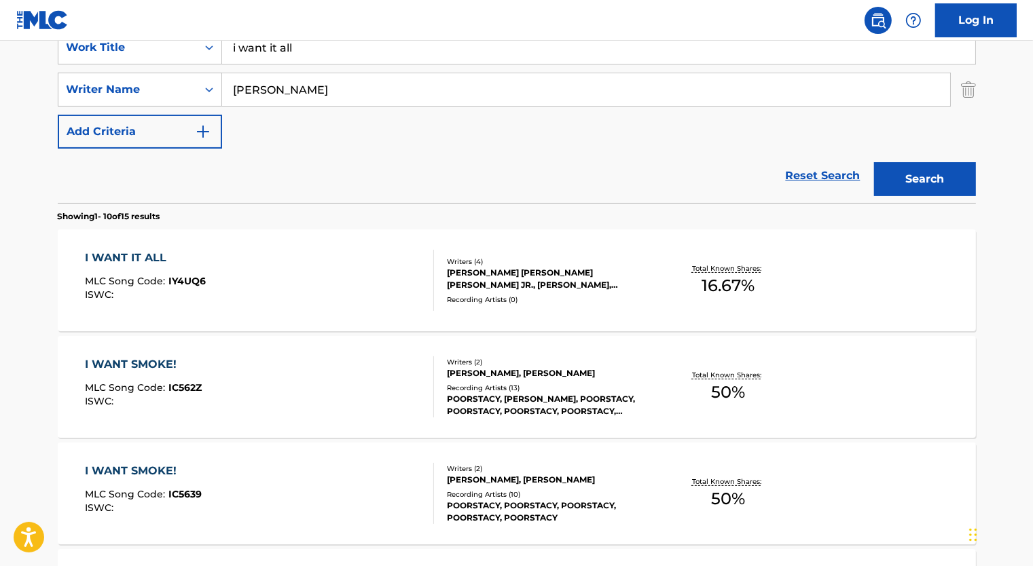
click at [166, 255] on div "I WANT IT ALL" at bounding box center [145, 258] width 121 height 16
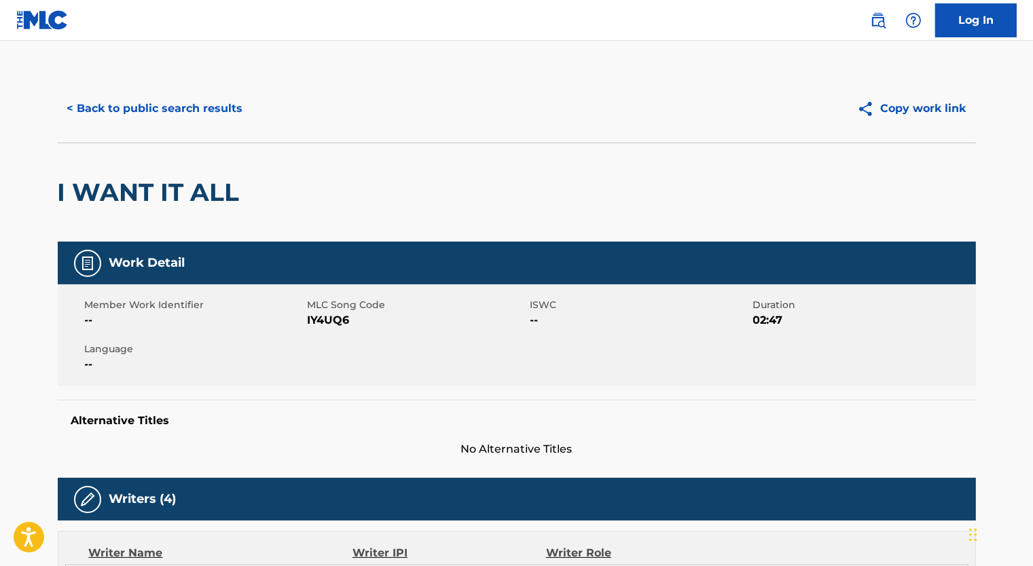
drag, startPoint x: 128, startPoint y: 105, endPoint x: 310, endPoint y: 67, distance: 186.7
click at [310, 67] on main "< Back to public search results Copy work link I WANT IT ALL Work Detail Member…" at bounding box center [516, 530] width 1033 height 978
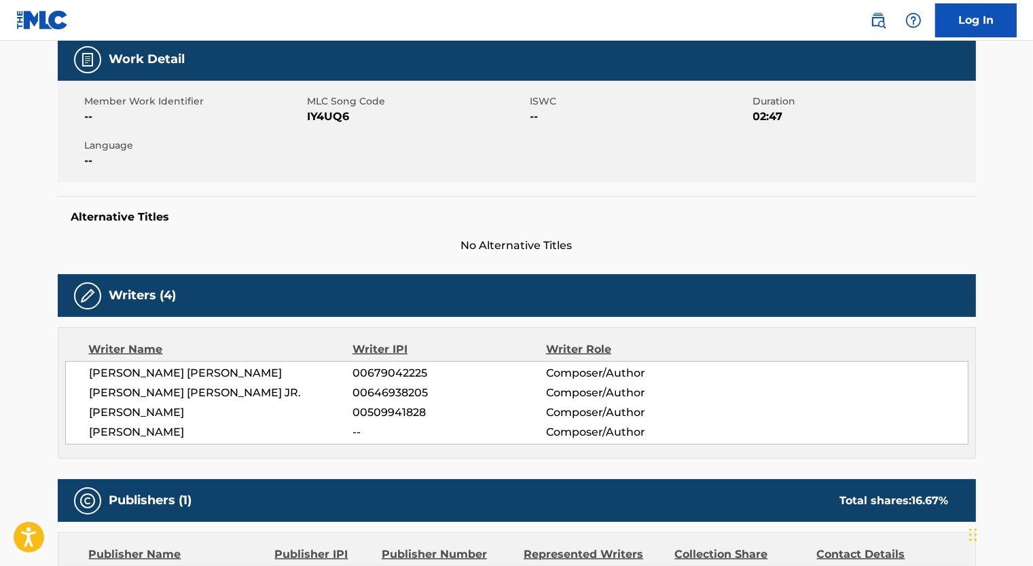
click at [390, 388] on span "00646938205" at bounding box center [448, 393] width 193 height 16
copy span "00646938205"
click at [376, 409] on span "00509941828" at bounding box center [448, 413] width 193 height 16
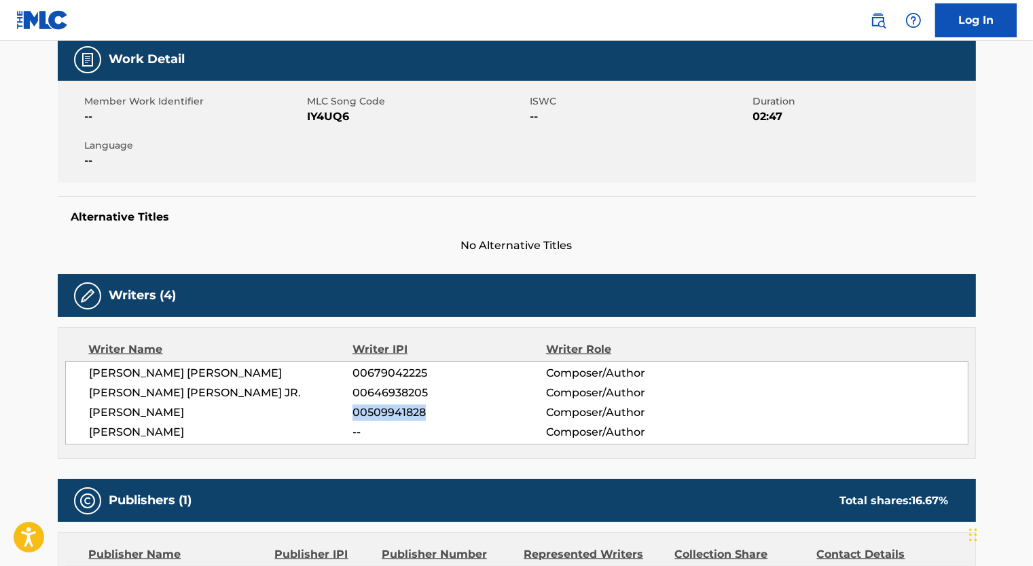
copy span "00509941828"
drag, startPoint x: 90, startPoint y: 432, endPoint x: 193, endPoint y: 433, distance: 102.5
click at [193, 433] on span "[PERSON_NAME]" at bounding box center [221, 432] width 263 height 16
drag, startPoint x: 193, startPoint y: 433, endPoint x: 175, endPoint y: 433, distance: 18.3
copy span "[PERSON_NAME]"
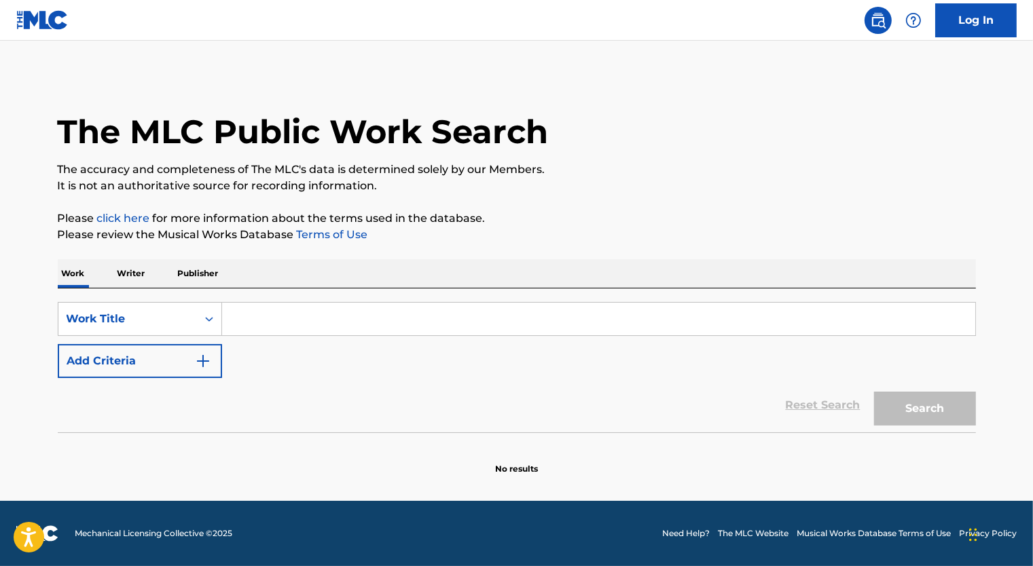
click at [143, 277] on p "Writer" at bounding box center [131, 273] width 36 height 29
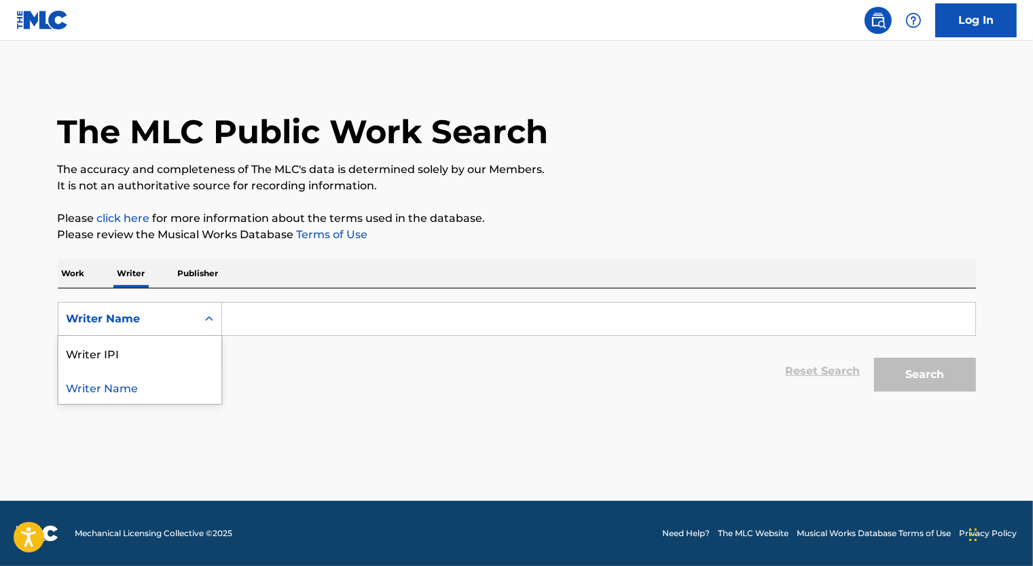
click at [152, 314] on div "Writer Name" at bounding box center [128, 319] width 122 height 16
click at [143, 365] on div "Writer IPI" at bounding box center [139, 353] width 163 height 34
click at [352, 303] on input "Search Form" at bounding box center [598, 319] width 753 height 33
paste input "00646938205"
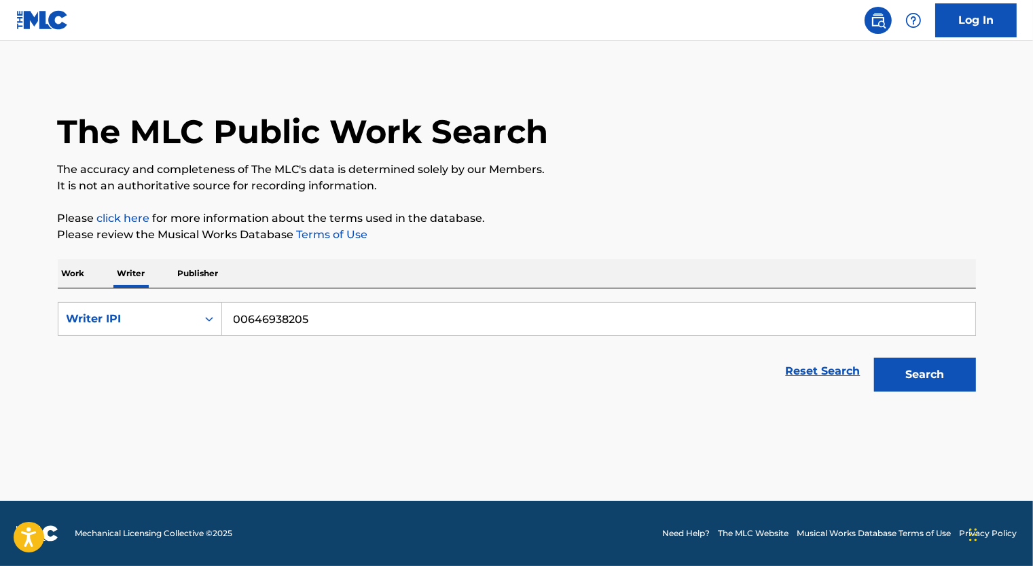
type input "00646938205"
click at [906, 373] on button "Search" at bounding box center [925, 375] width 102 height 34
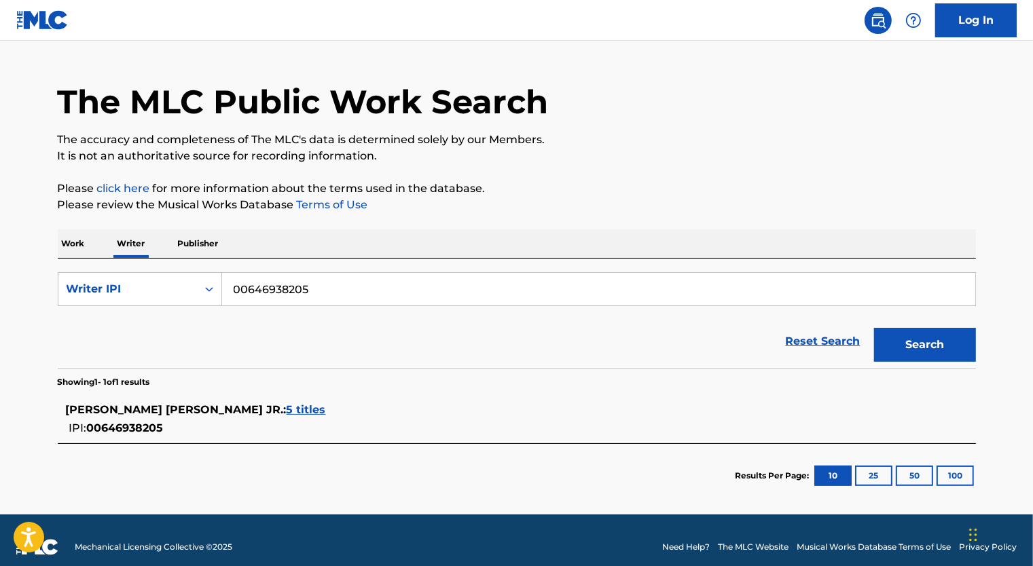
scroll to position [42, 0]
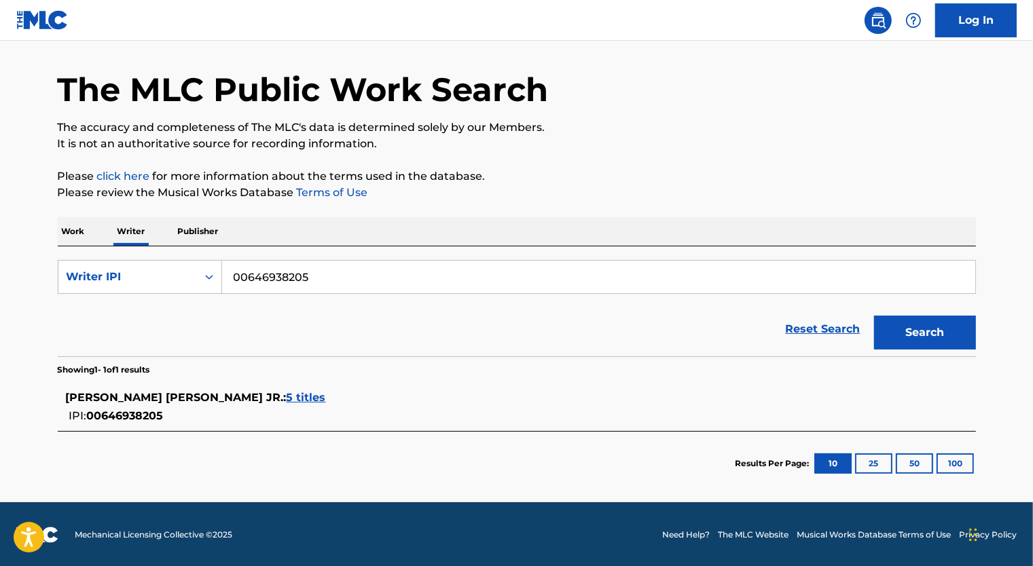
click at [287, 395] on span "5 titles" at bounding box center [306, 397] width 39 height 13
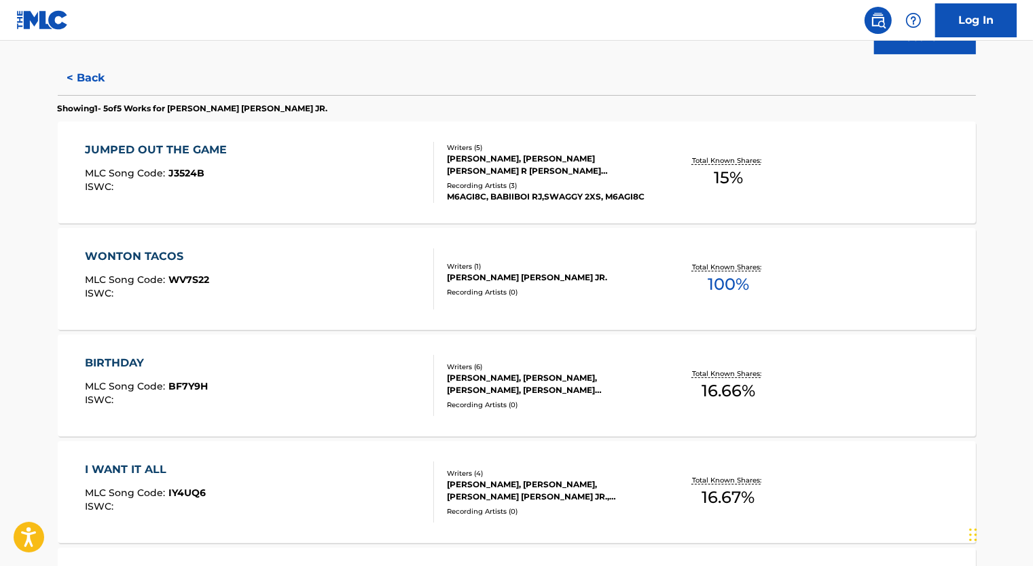
scroll to position [382, 0]
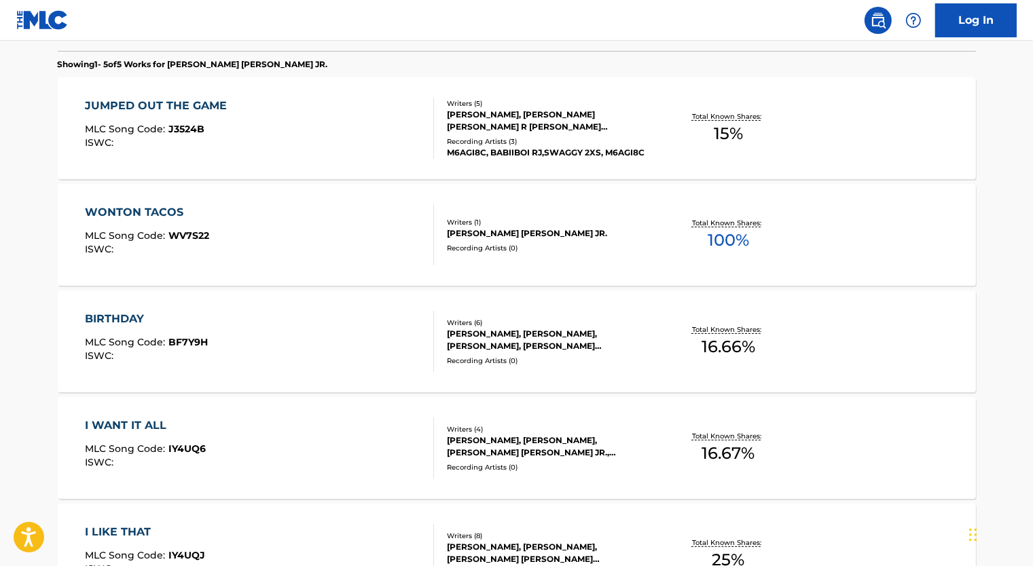
click at [341, 232] on div "WONTON TACOS MLC Song Code : WV7S22 ISWC :" at bounding box center [259, 234] width 349 height 61
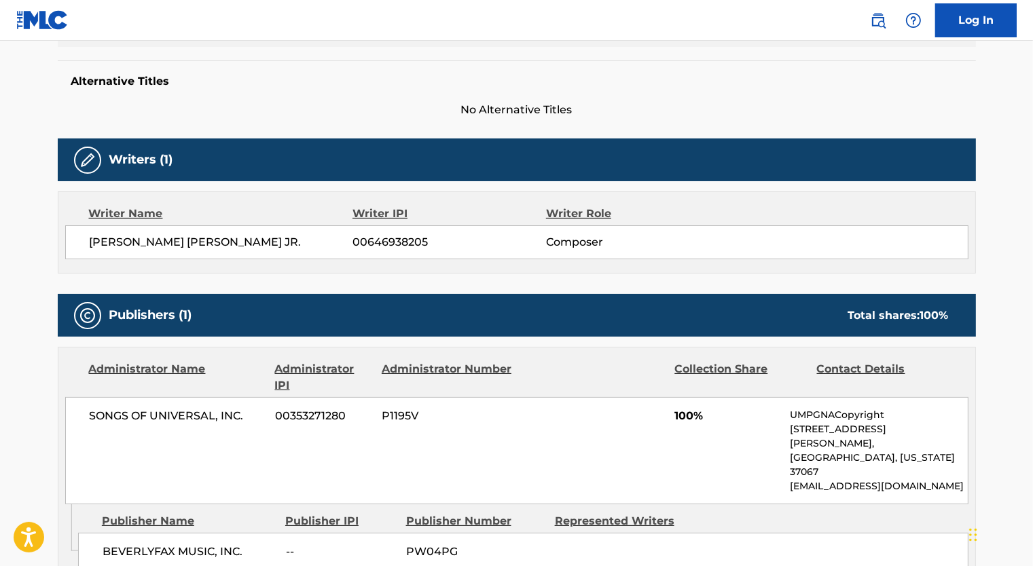
scroll to position [340, 0]
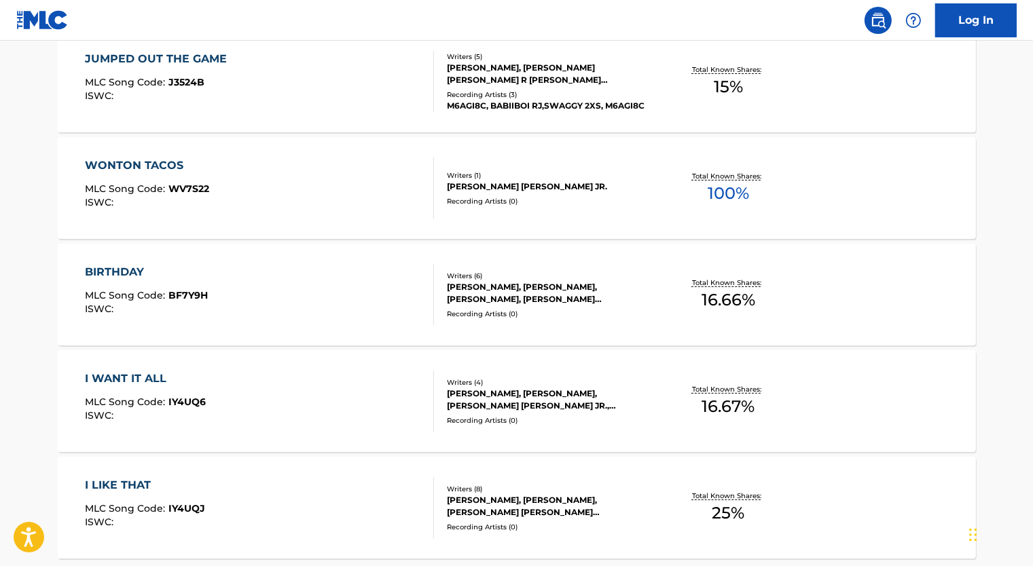
scroll to position [475, 0]
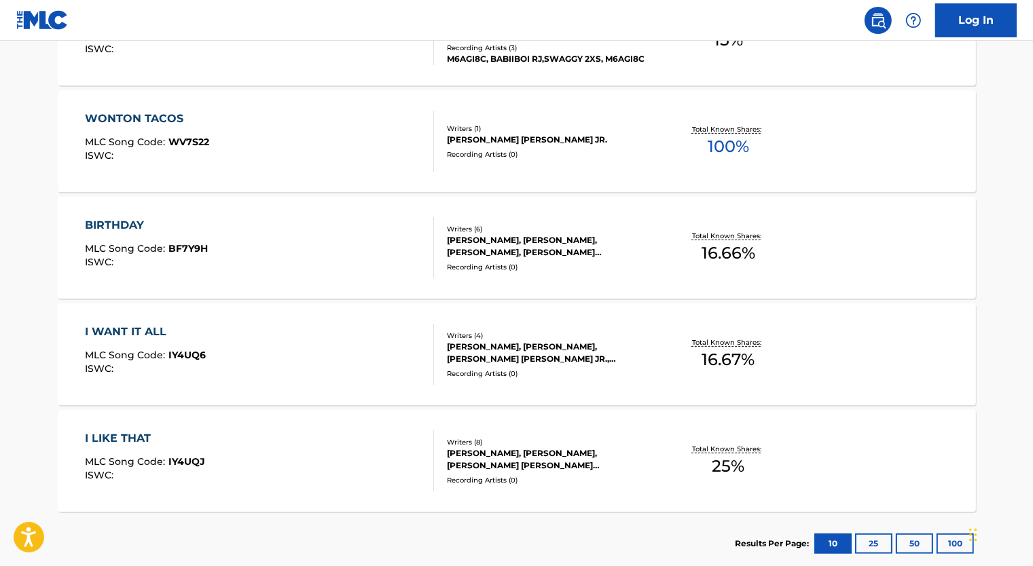
click at [403, 447] on div "I LIKE THAT MLC Song Code : IY4UQJ ISWC :" at bounding box center [259, 461] width 349 height 61
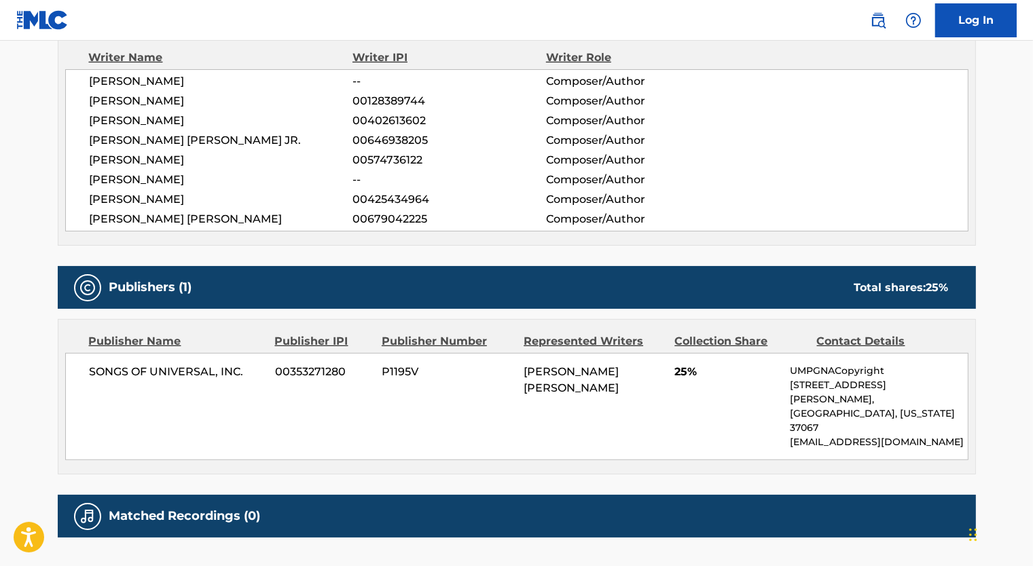
scroll to position [565, 0]
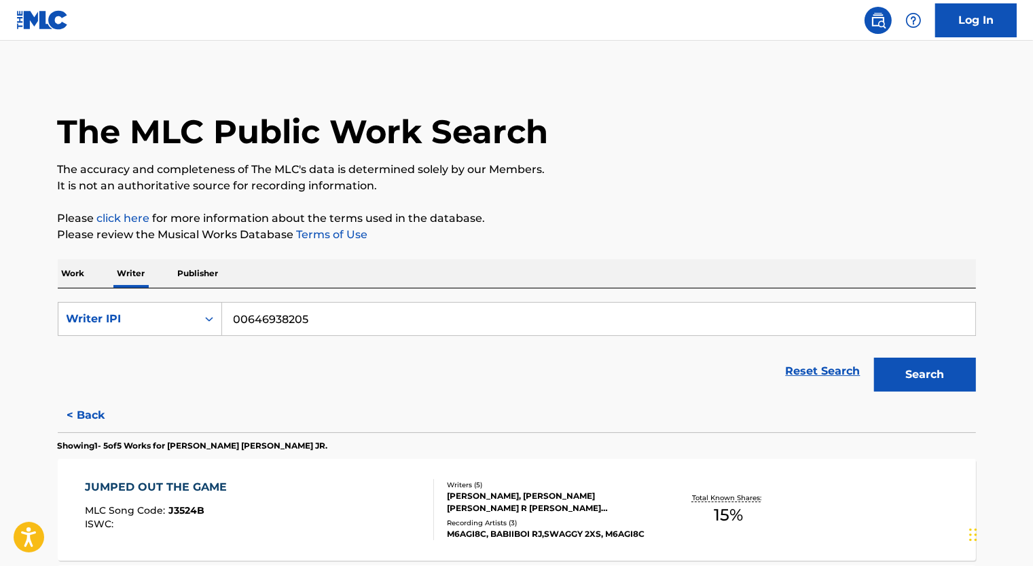
scroll to position [204, 0]
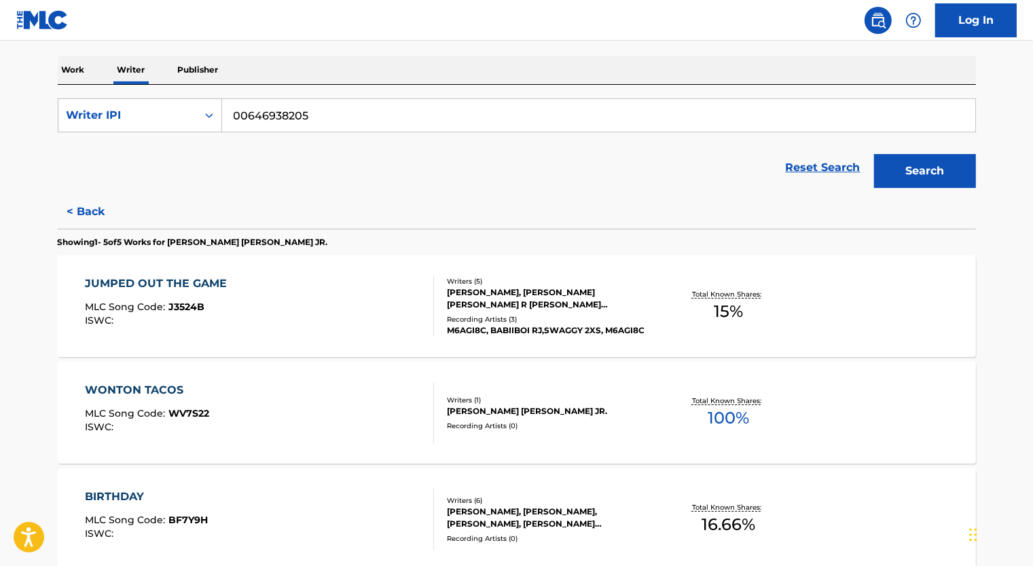
click at [348, 307] on div "JUMPED OUT THE GAME MLC Song Code : J3524B ISWC :" at bounding box center [259, 306] width 349 height 61
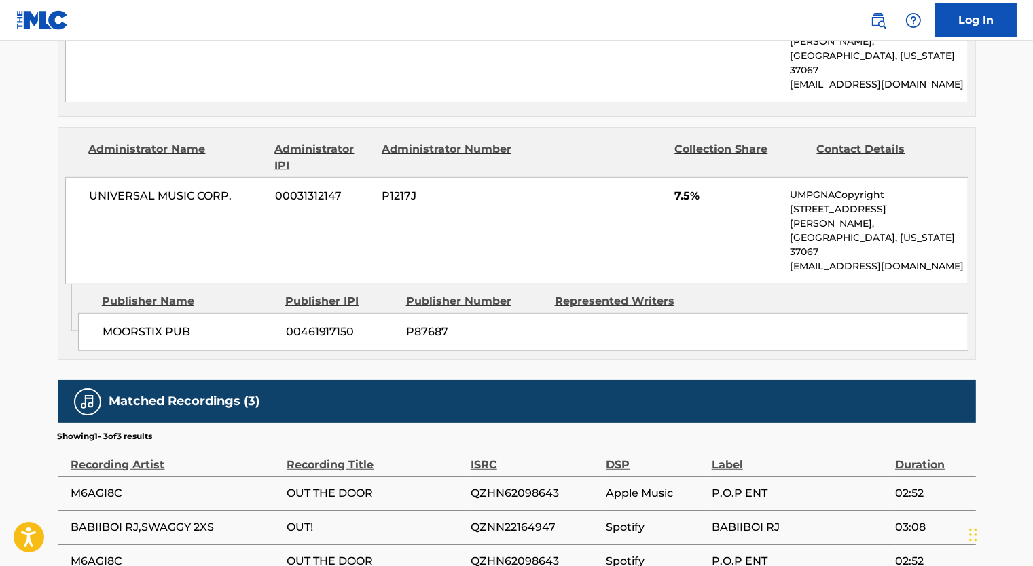
scroll to position [815, 0]
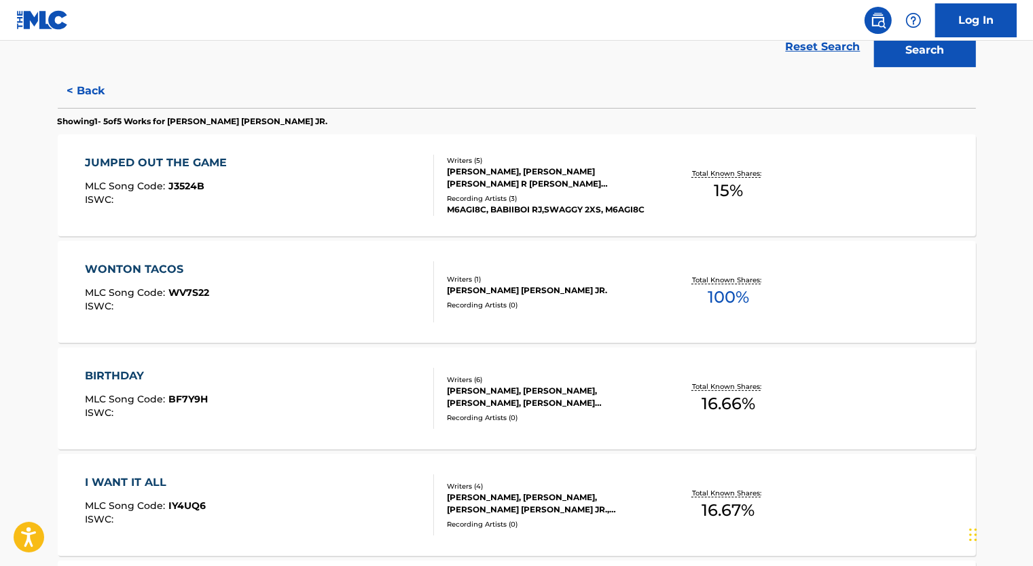
scroll to position [340, 0]
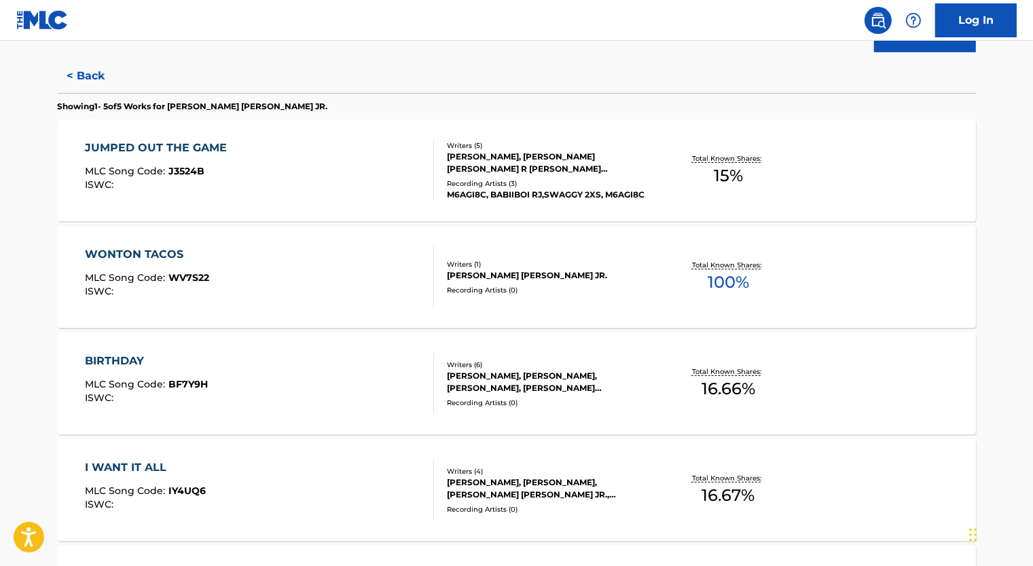
click at [91, 78] on button "< Back" at bounding box center [98, 76] width 81 height 34
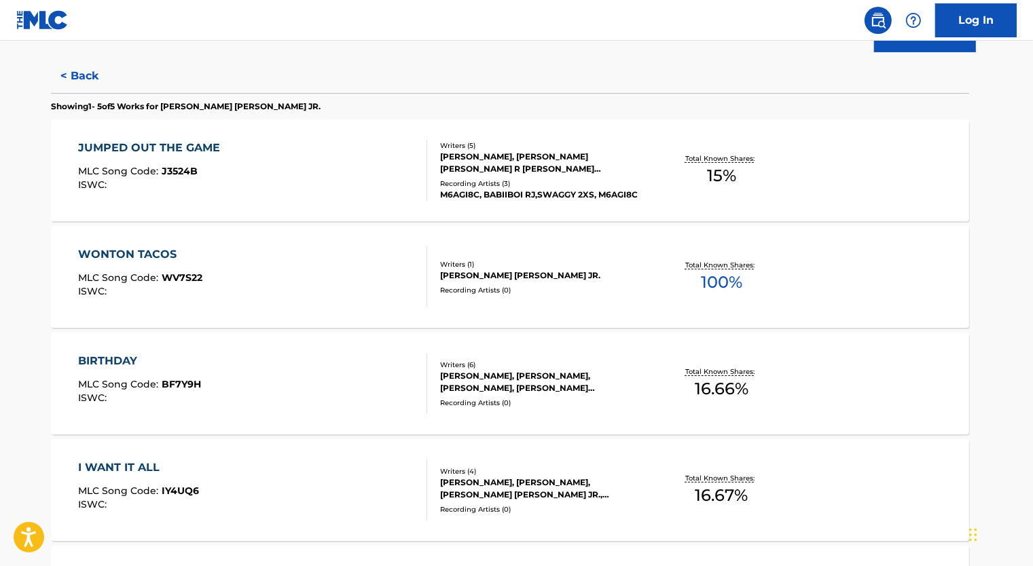
scroll to position [42, 0]
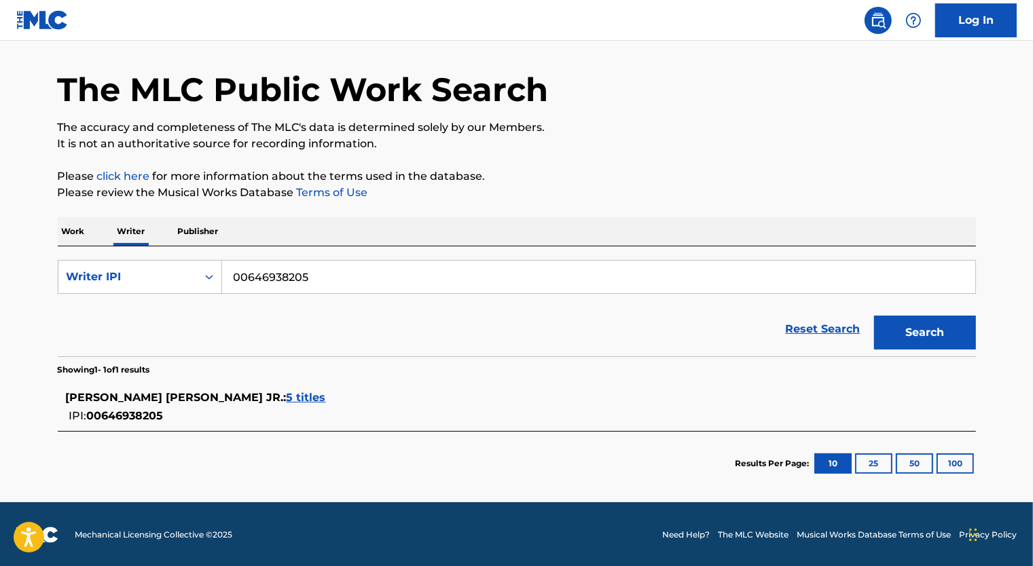
click at [285, 271] on input "00646938205" at bounding box center [598, 277] width 753 height 33
paste input "509941828"
type input "00509941828"
click at [874, 316] on button "Search" at bounding box center [925, 333] width 102 height 34
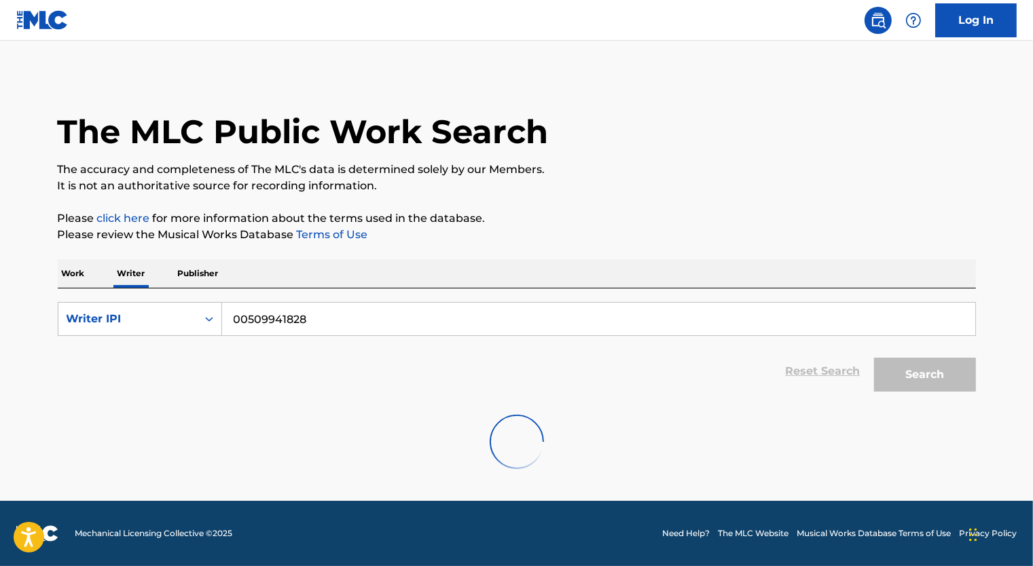
scroll to position [0, 0]
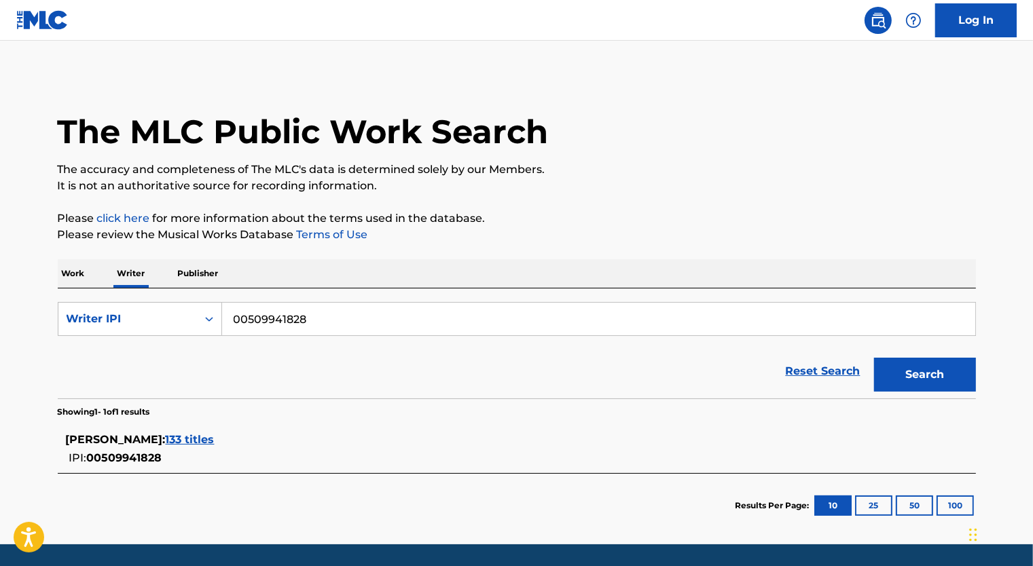
click at [215, 436] on span "133 titles" at bounding box center [190, 439] width 49 height 13
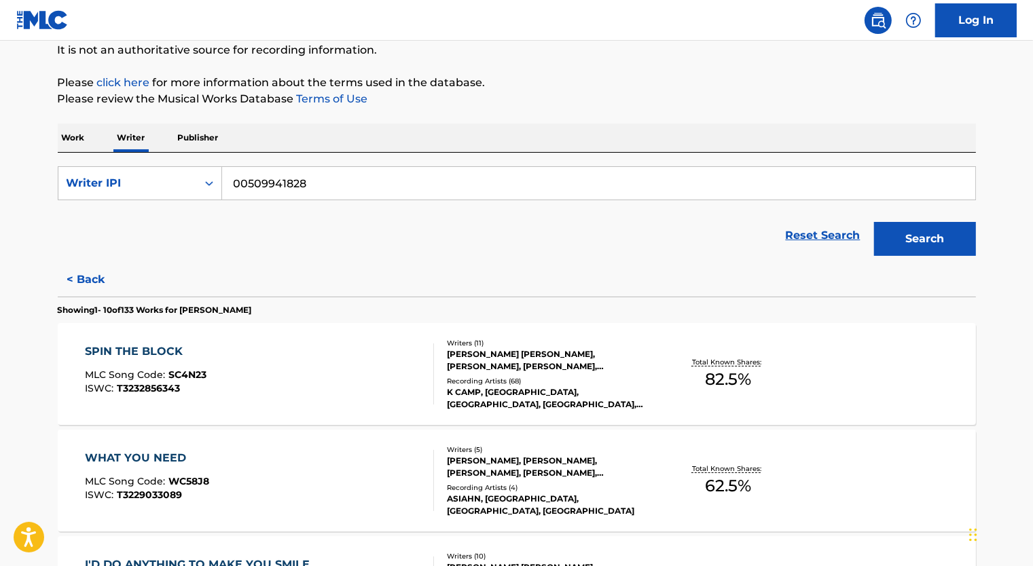
scroll to position [272, 0]
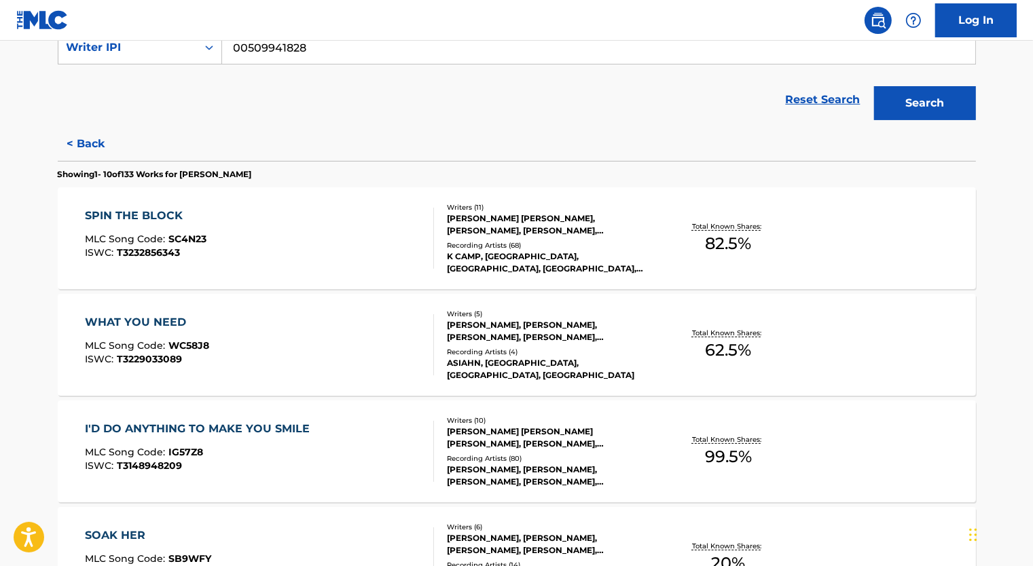
click at [215, 246] on div "SPIN THE BLOCK MLC Song Code : SC4N23 ISWC : T3232856343" at bounding box center [259, 238] width 349 height 61
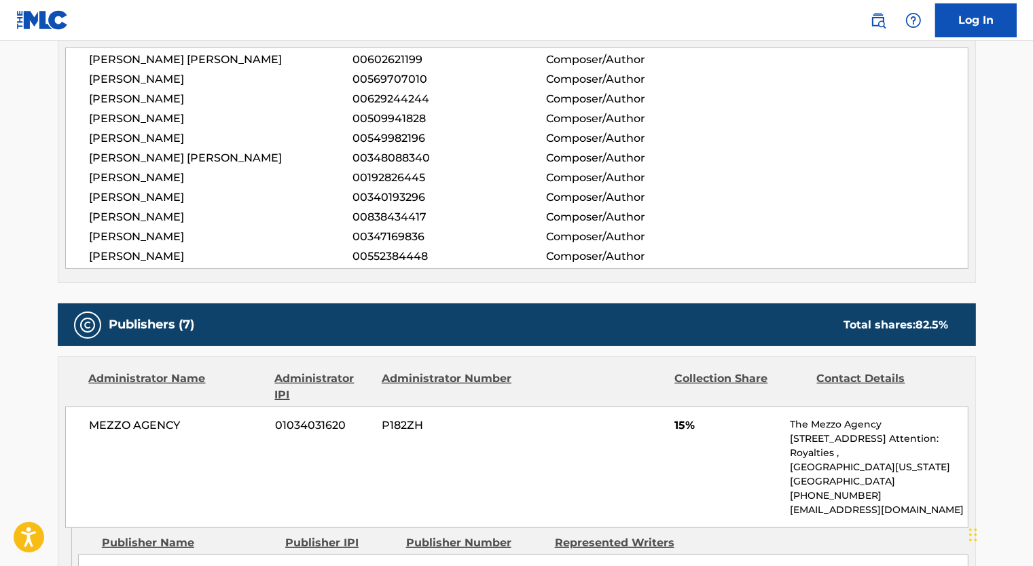
scroll to position [747, 0]
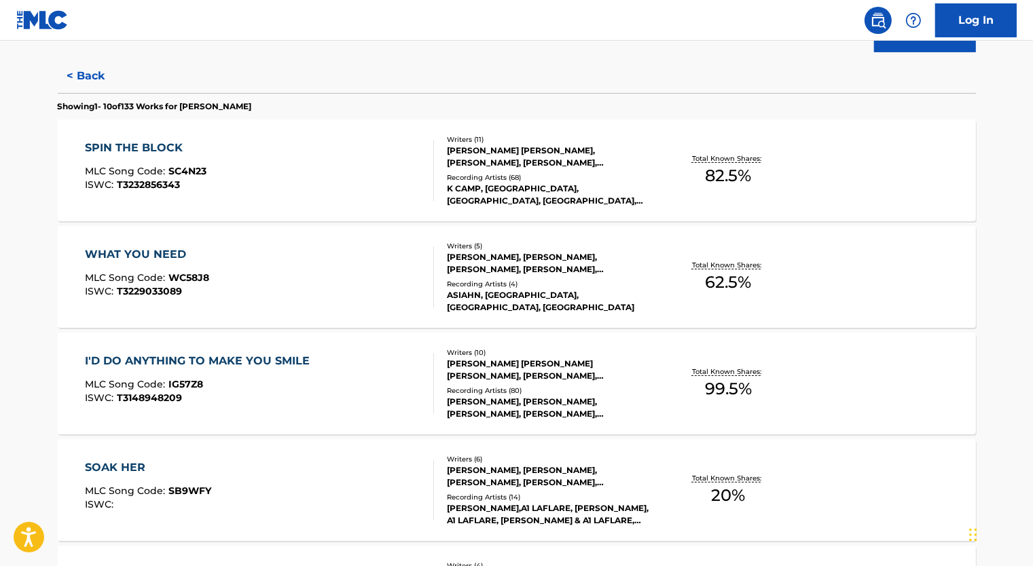
scroll to position [407, 0]
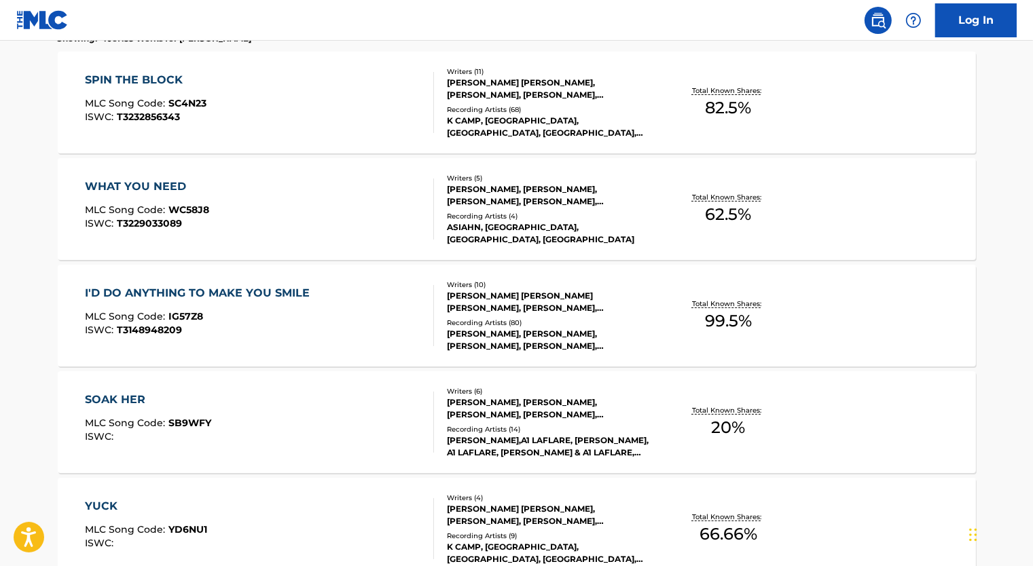
click at [371, 335] on div "I'D DO ANYTHING TO MAKE YOU SMILE MLC Song Code : IG57Z8 ISWC : T3148948209" at bounding box center [259, 315] width 349 height 61
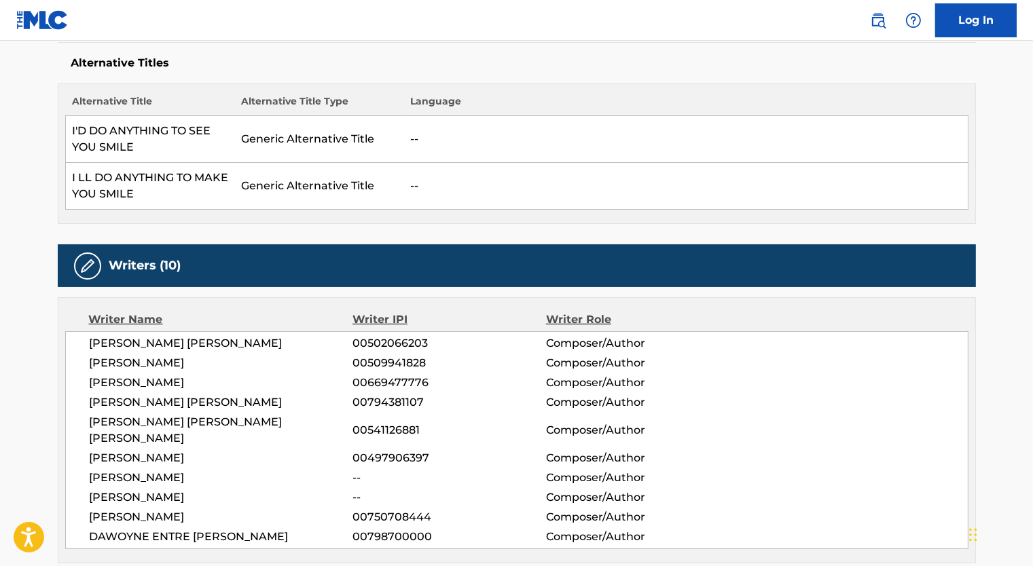
scroll to position [340, 0]
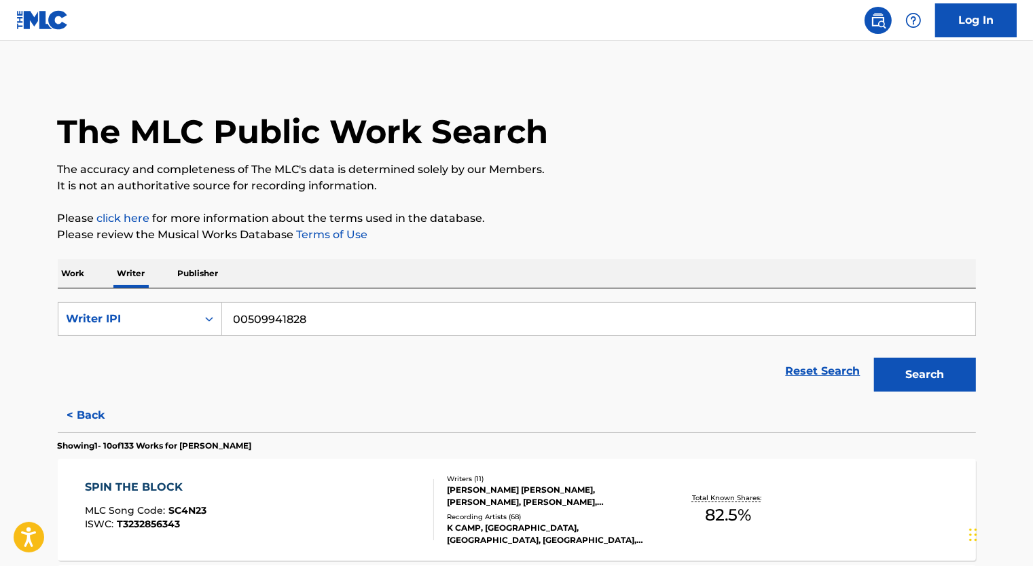
click at [524, 515] on div "Writers ( 11 ) KRISTOPHER THOMAS CAMPBELL, CARL E MCCORMICK, DENISIA ANDREWS, B…" at bounding box center [543, 510] width 218 height 73
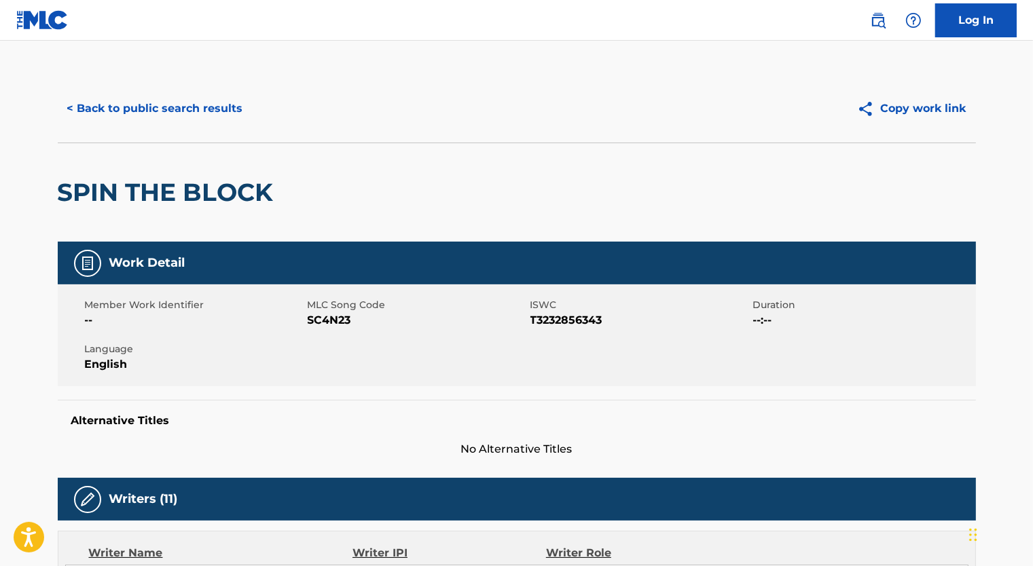
scroll to position [352, 0]
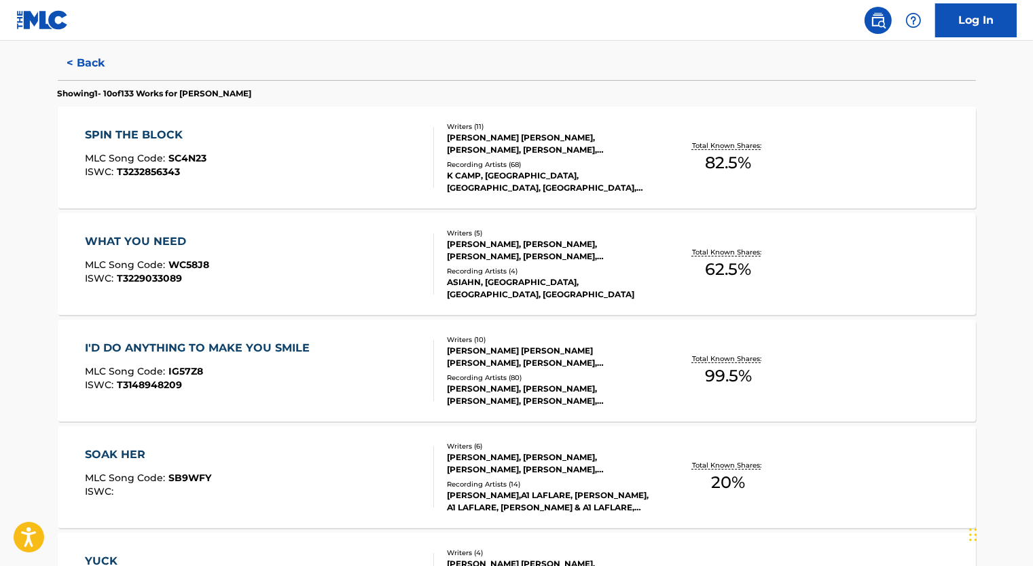
scroll to position [475, 0]
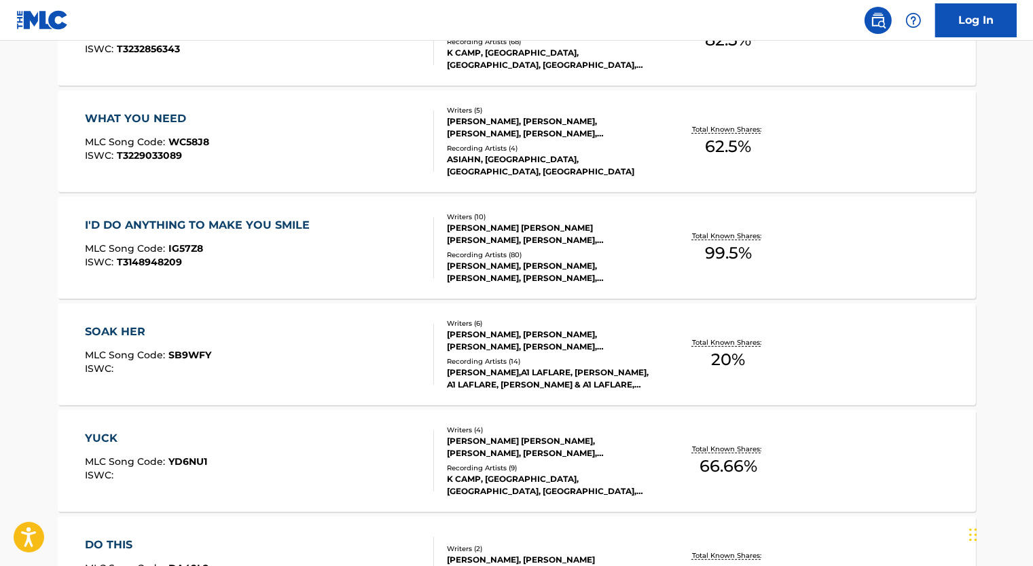
click at [335, 272] on div "I'D DO ANYTHING TO MAKE YOU SMILE MLC Song Code : IG57Z8 ISWC : T3148948209" at bounding box center [259, 247] width 349 height 61
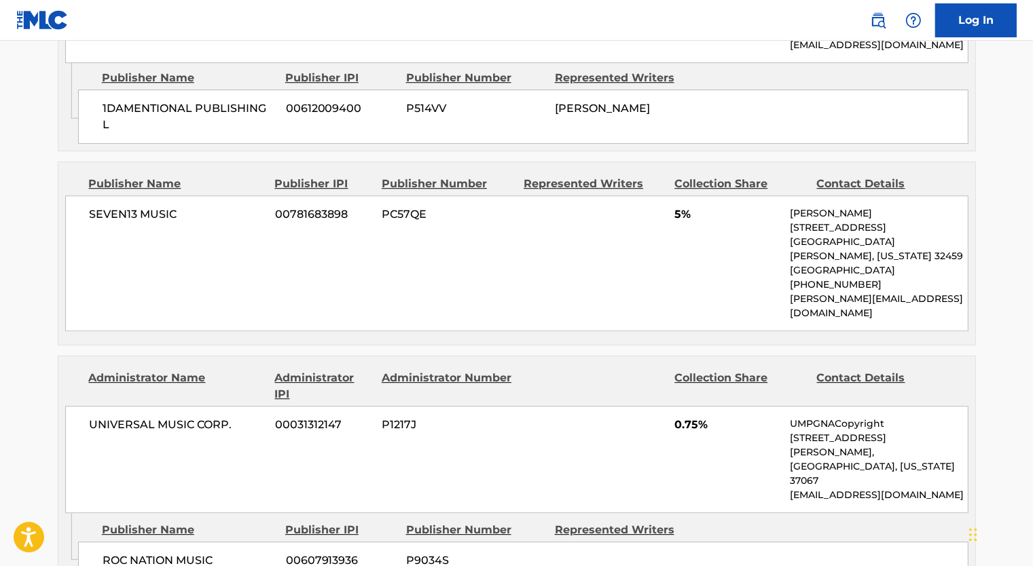
scroll to position [3967, 0]
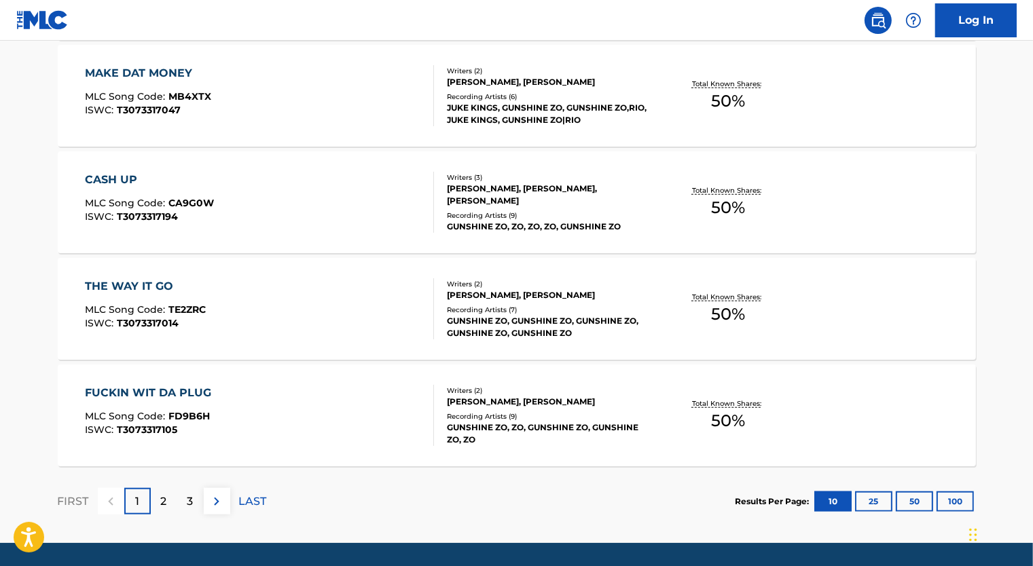
scroll to position [1095, 0]
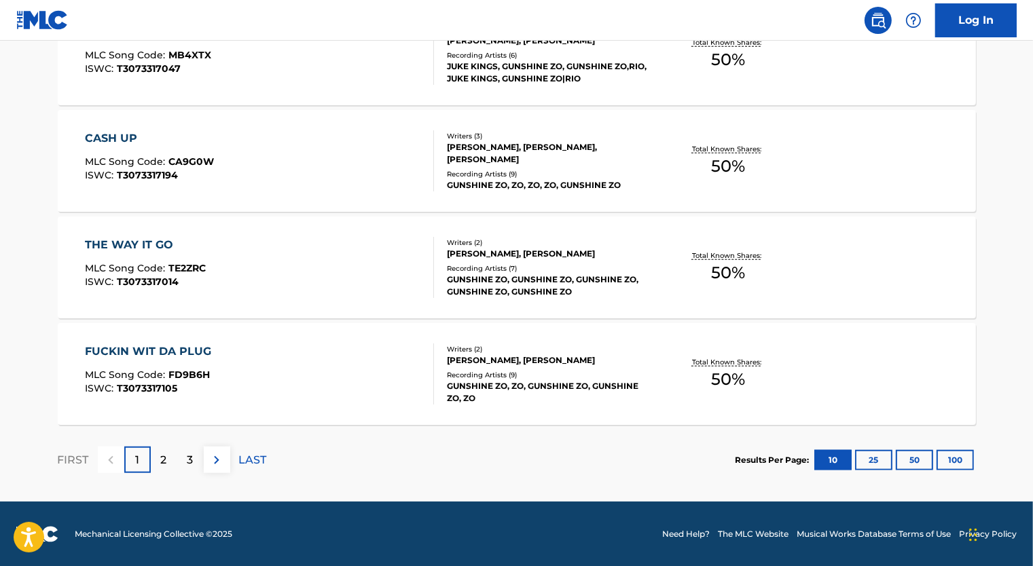
click at [208, 460] on button at bounding box center [217, 460] width 26 height 26
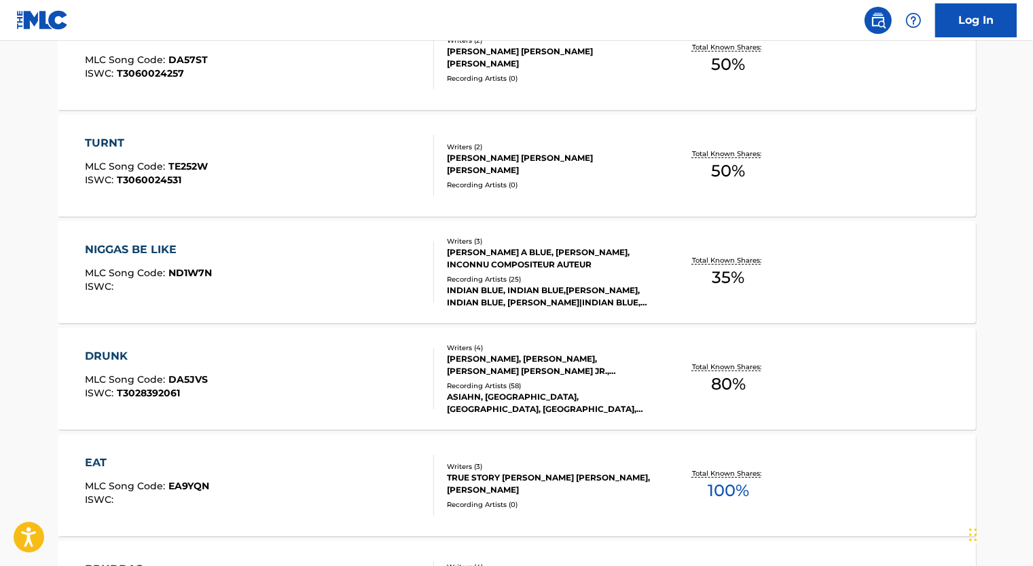
scroll to position [611, 0]
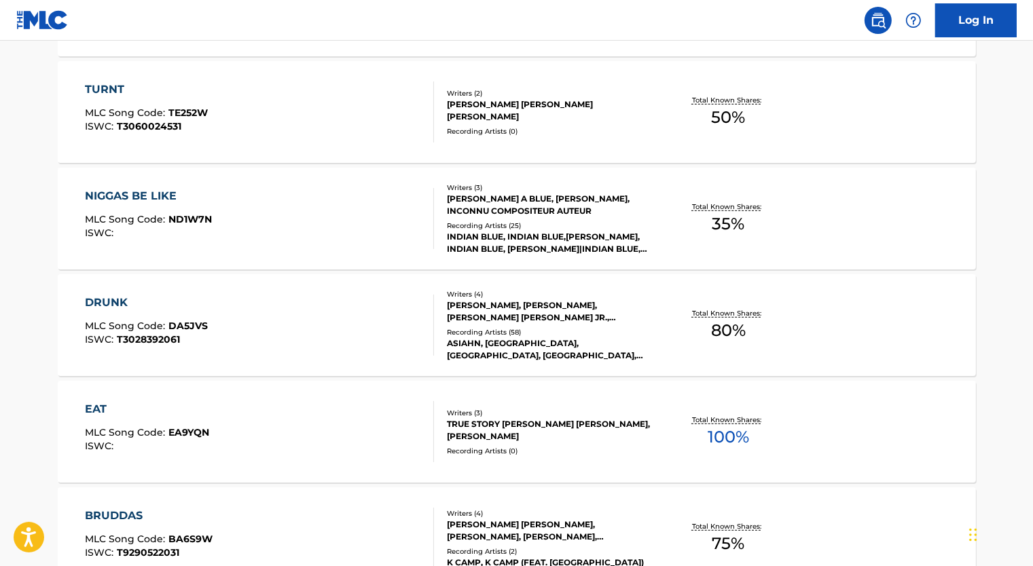
click at [322, 431] on div "EAT MLC Song Code : EA9YQN ISWC :" at bounding box center [259, 431] width 349 height 61
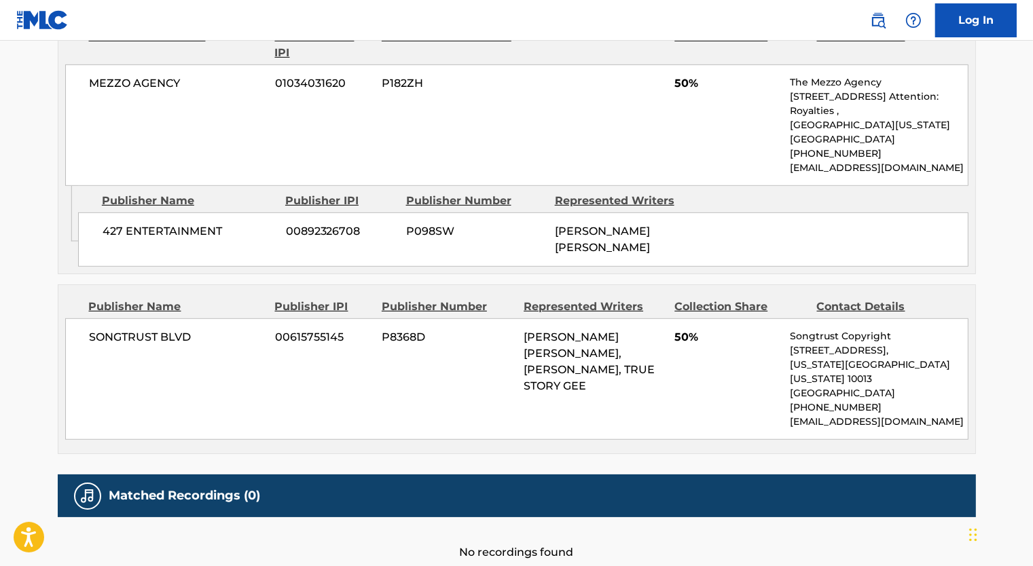
scroll to position [747, 0]
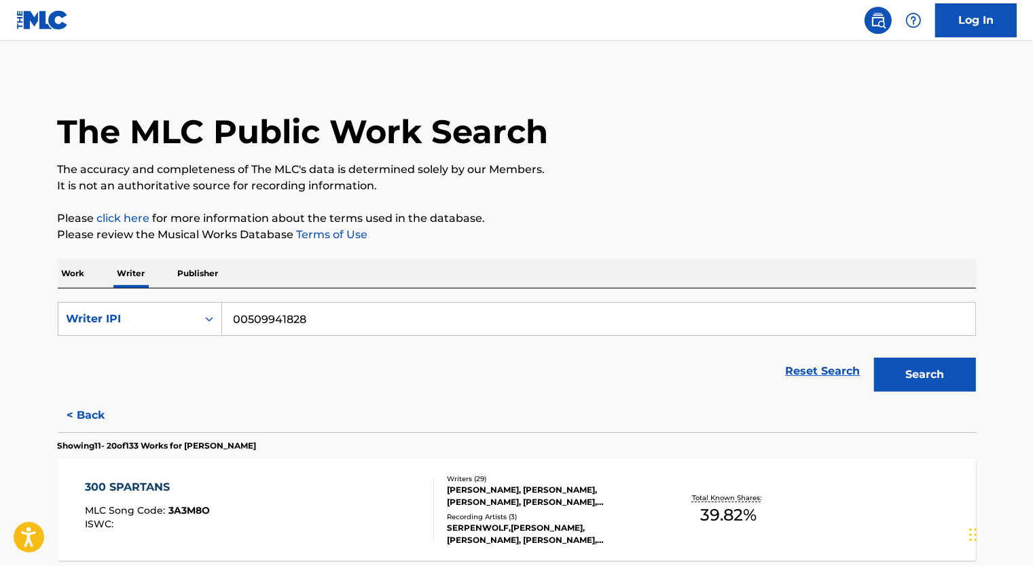
click at [94, 270] on div "Work Writer Publisher" at bounding box center [517, 273] width 918 height 29
click at [88, 273] on p "Work" at bounding box center [73, 273] width 31 height 29
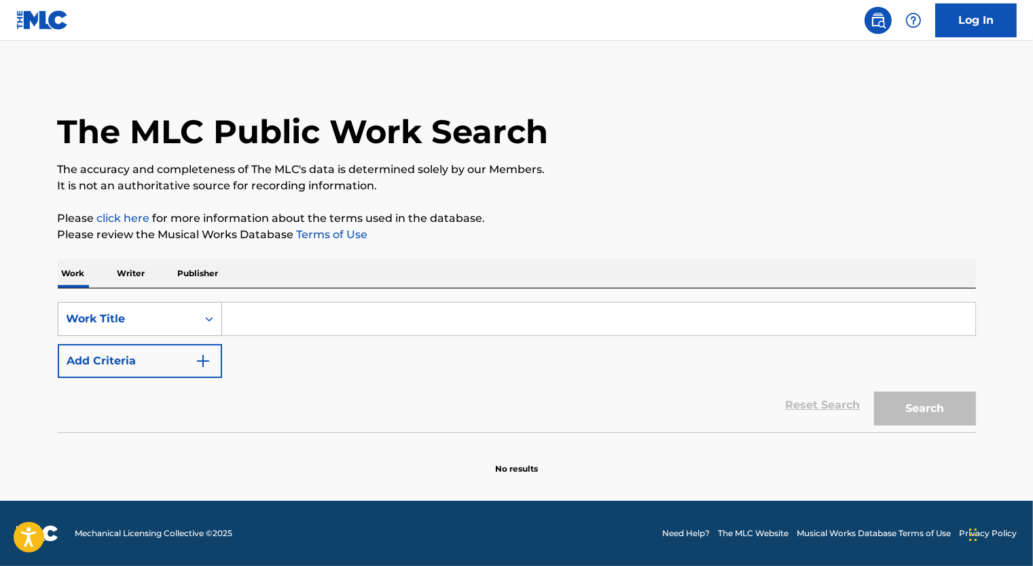
click at [149, 315] on div "Work Title" at bounding box center [128, 319] width 122 height 16
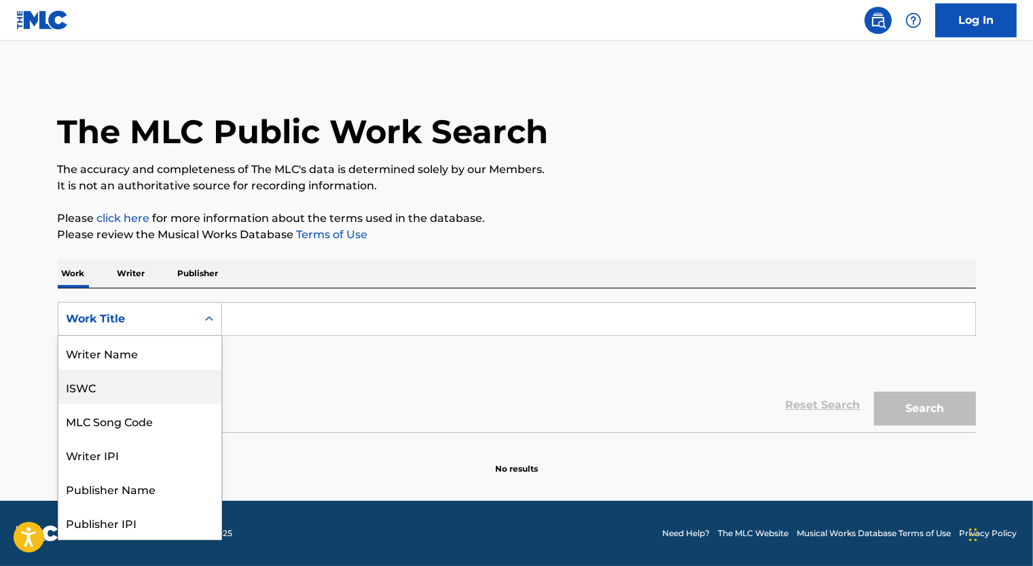
click at [280, 383] on div "Reset Search Search" at bounding box center [517, 405] width 918 height 54
